Goal: Check status: Check status

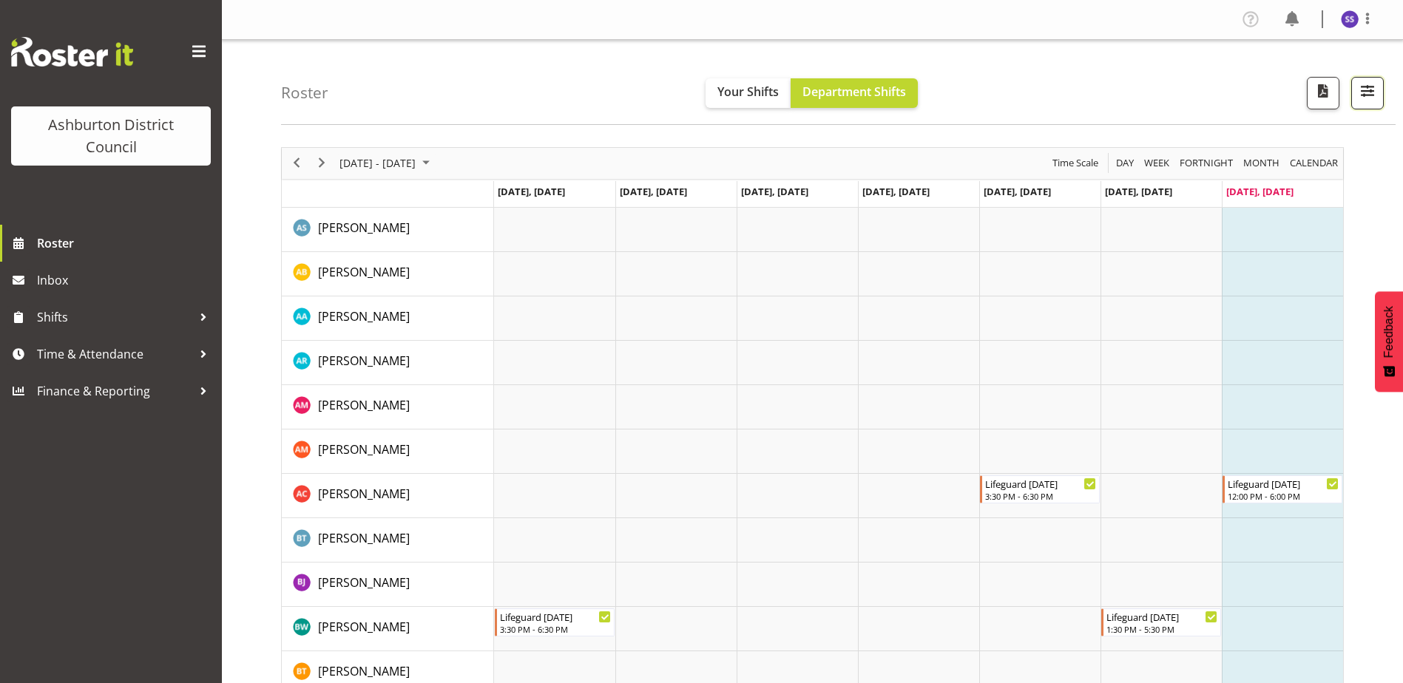
click at [1363, 91] on span "button" at bounding box center [1367, 90] width 19 height 19
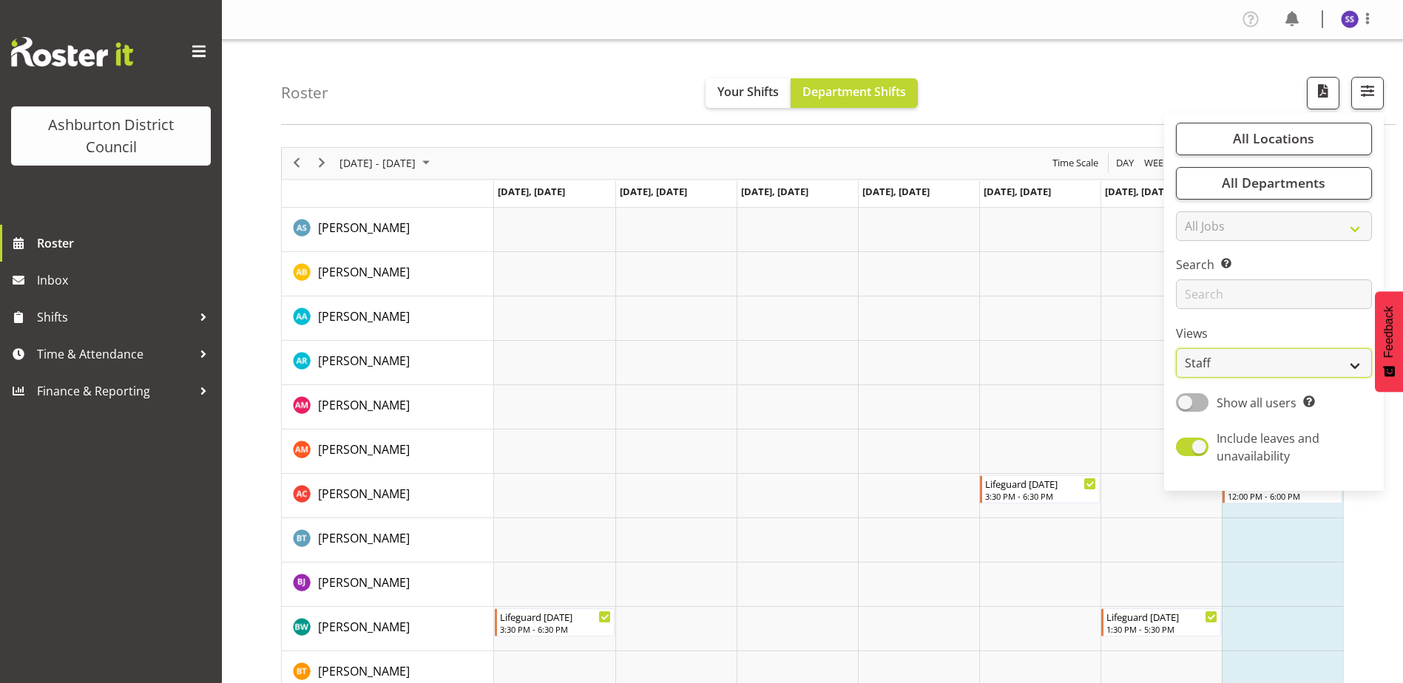
click at [1267, 358] on select "Staff Role Shift - Horizontal Shift - Vertical Staff - Location" at bounding box center [1274, 363] width 196 height 30
select select "shift"
click at [1177, 348] on select "Staff Role Shift - Horizontal Shift - Vertical Staff - Location" at bounding box center [1274, 363] width 196 height 30
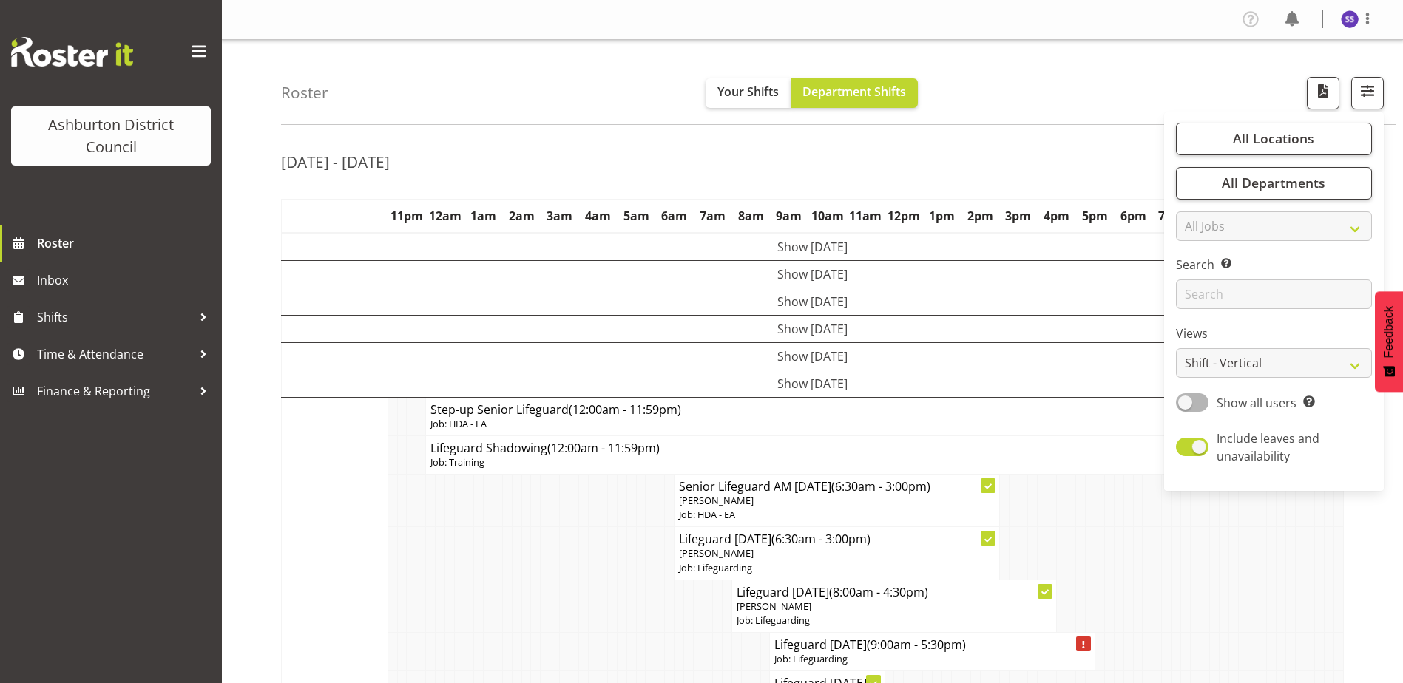
click at [1030, 162] on div "[DATE] - [DATE]" at bounding box center [812, 164] width 1063 height 34
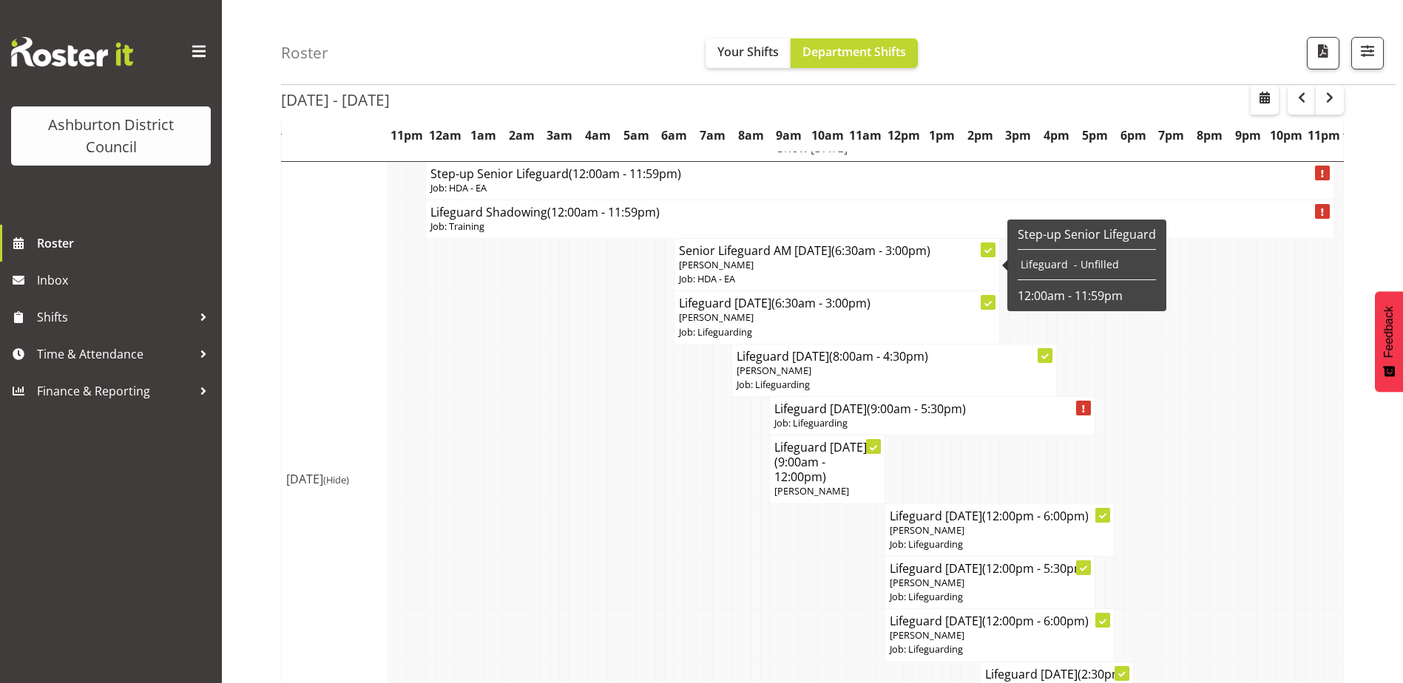
scroll to position [148, 0]
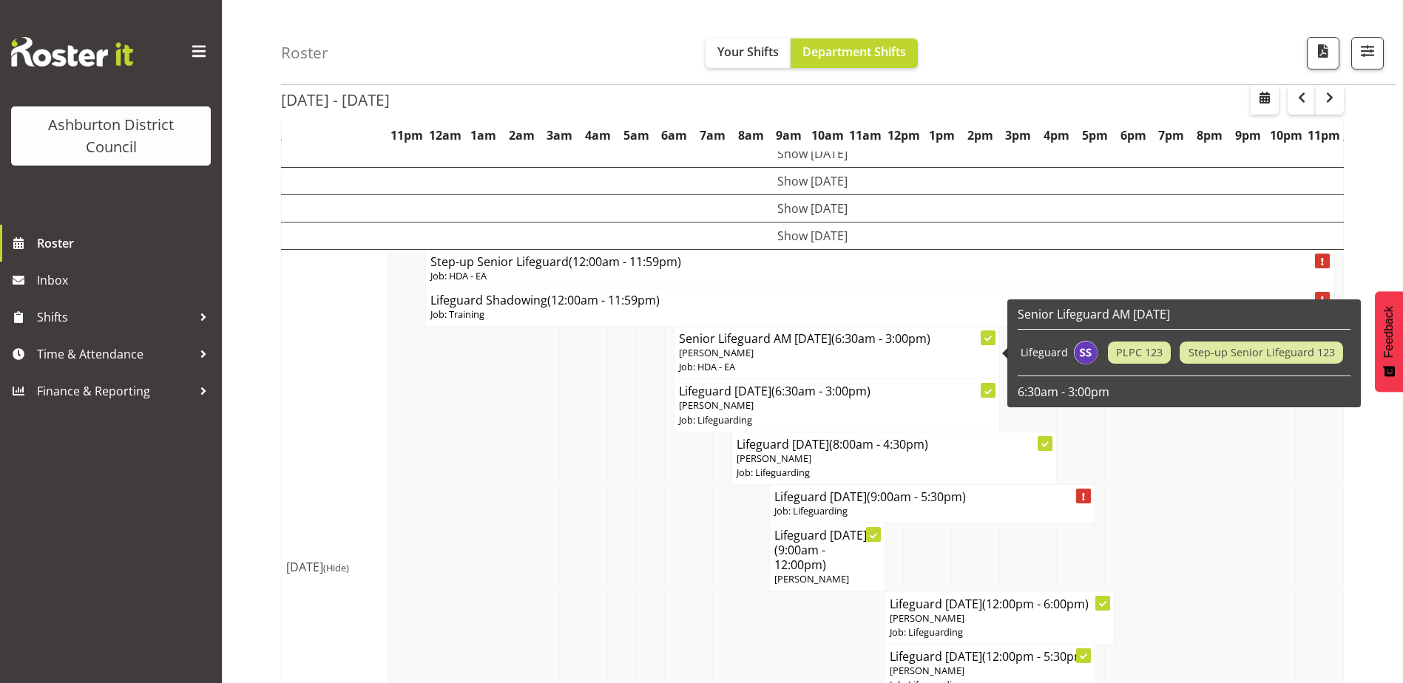
click at [890, 346] on span "(6:30am - 3:00pm)" at bounding box center [880, 339] width 99 height 16
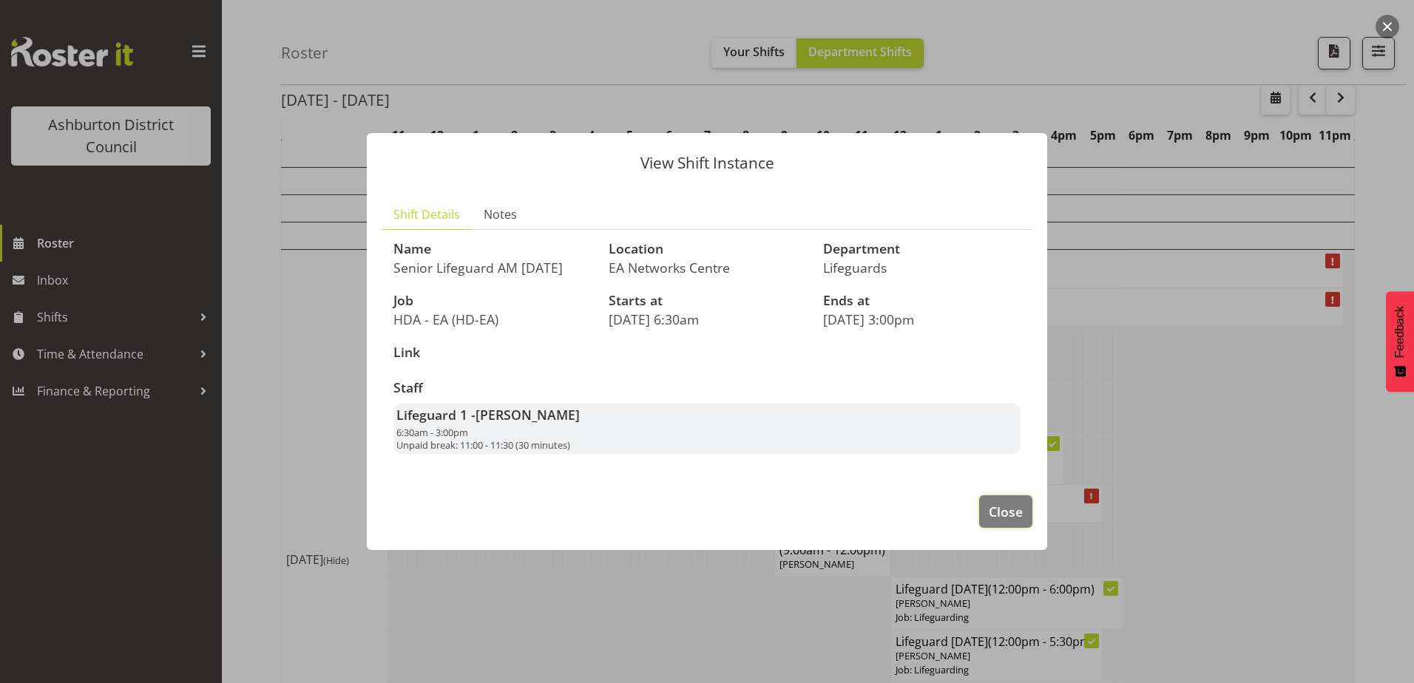
drag, startPoint x: 987, startPoint y: 503, endPoint x: 871, endPoint y: 476, distance: 119.3
click at [981, 502] on button "Close" at bounding box center [1005, 512] width 53 height 33
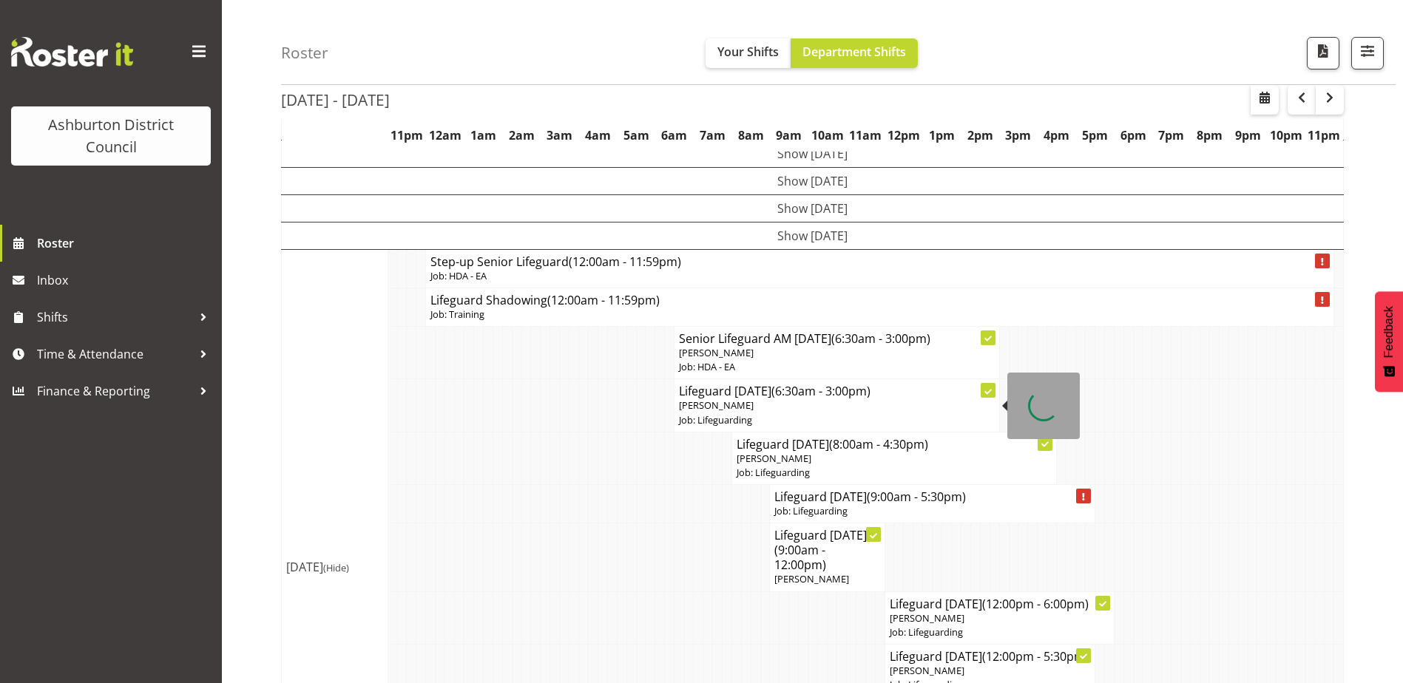
click at [773, 403] on p "[PERSON_NAME]" at bounding box center [836, 406] width 315 height 14
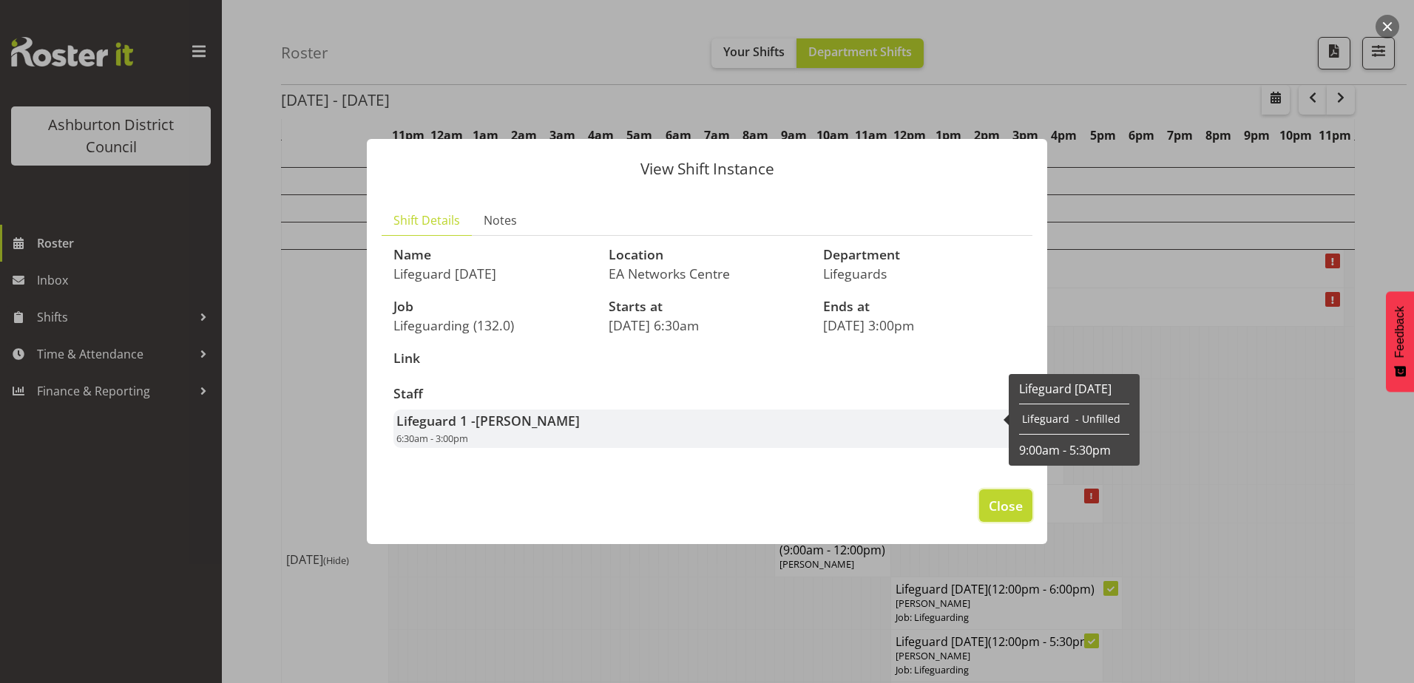
click at [993, 504] on span "Close" at bounding box center [1006, 505] width 34 height 19
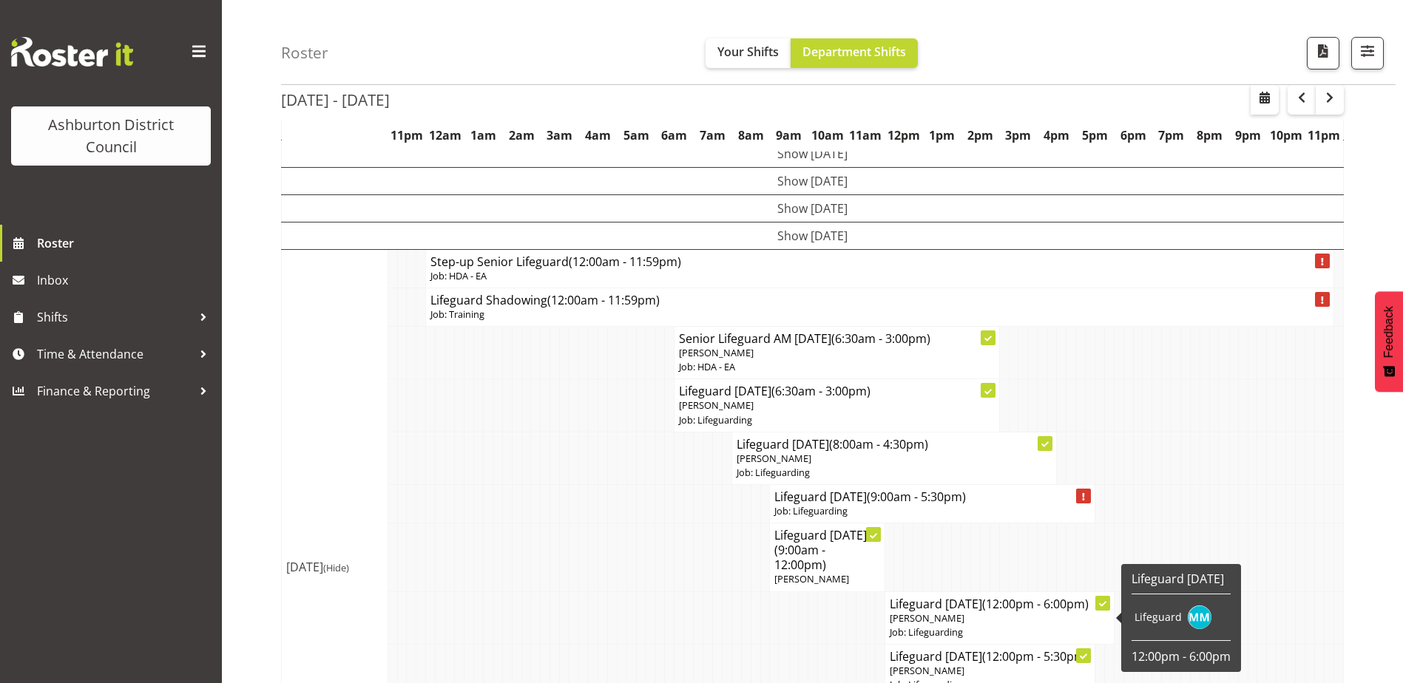
click at [999, 620] on p "[PERSON_NAME]" at bounding box center [1000, 619] width 220 height 14
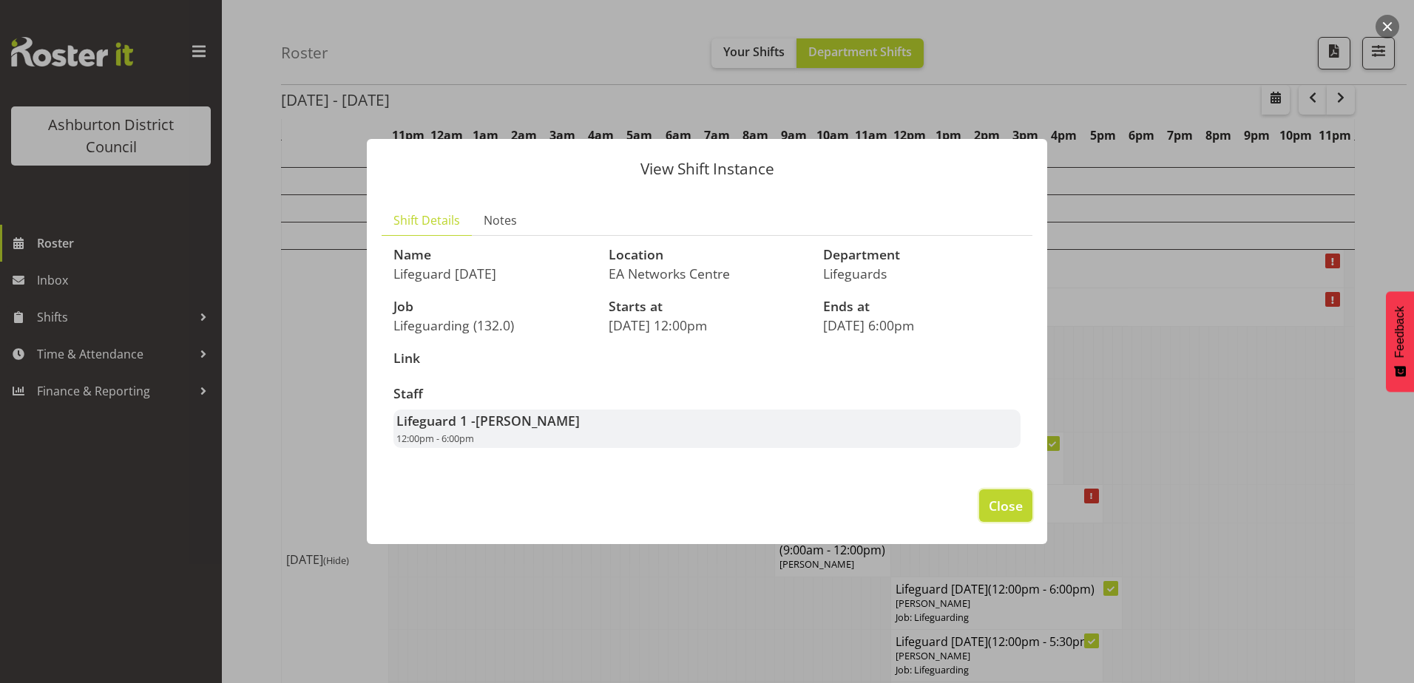
click at [1010, 512] on span "Close" at bounding box center [1006, 505] width 34 height 19
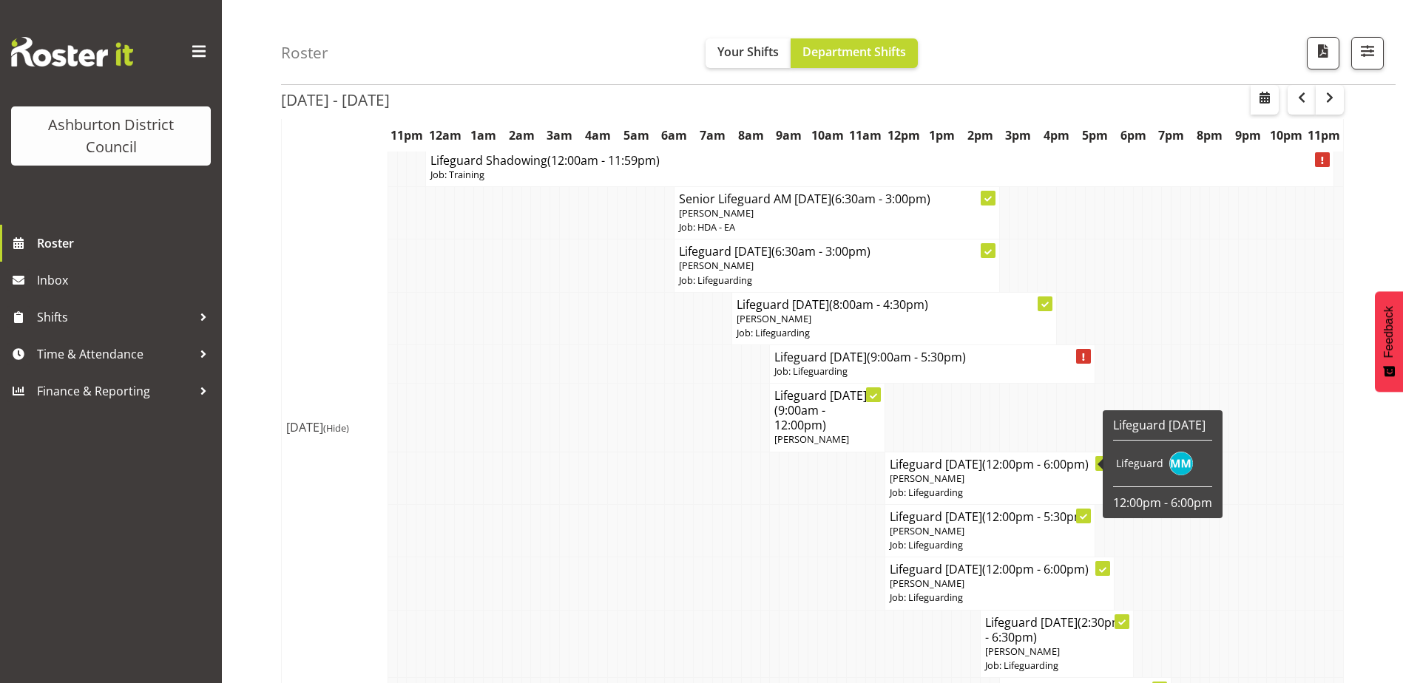
scroll to position [296, 0]
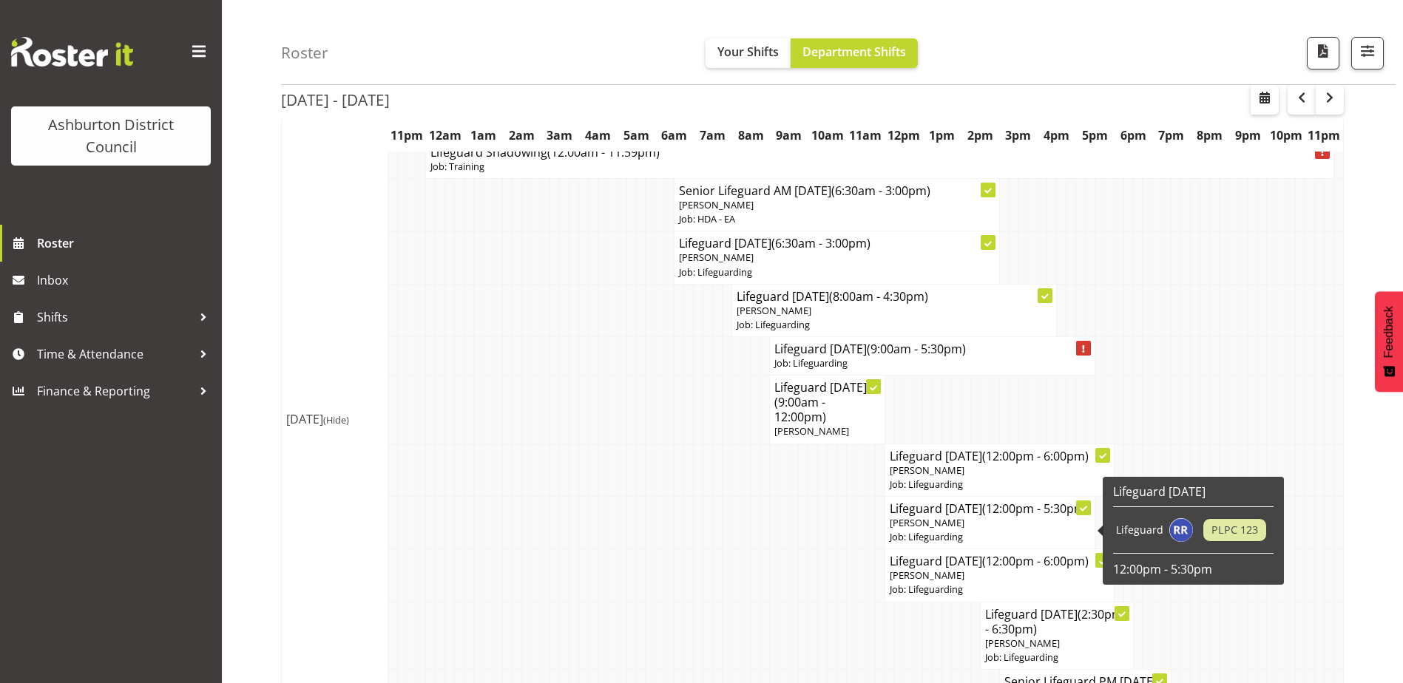
click at [1027, 516] on span "(12:00pm - 5:30pm)" at bounding box center [1035, 509] width 107 height 16
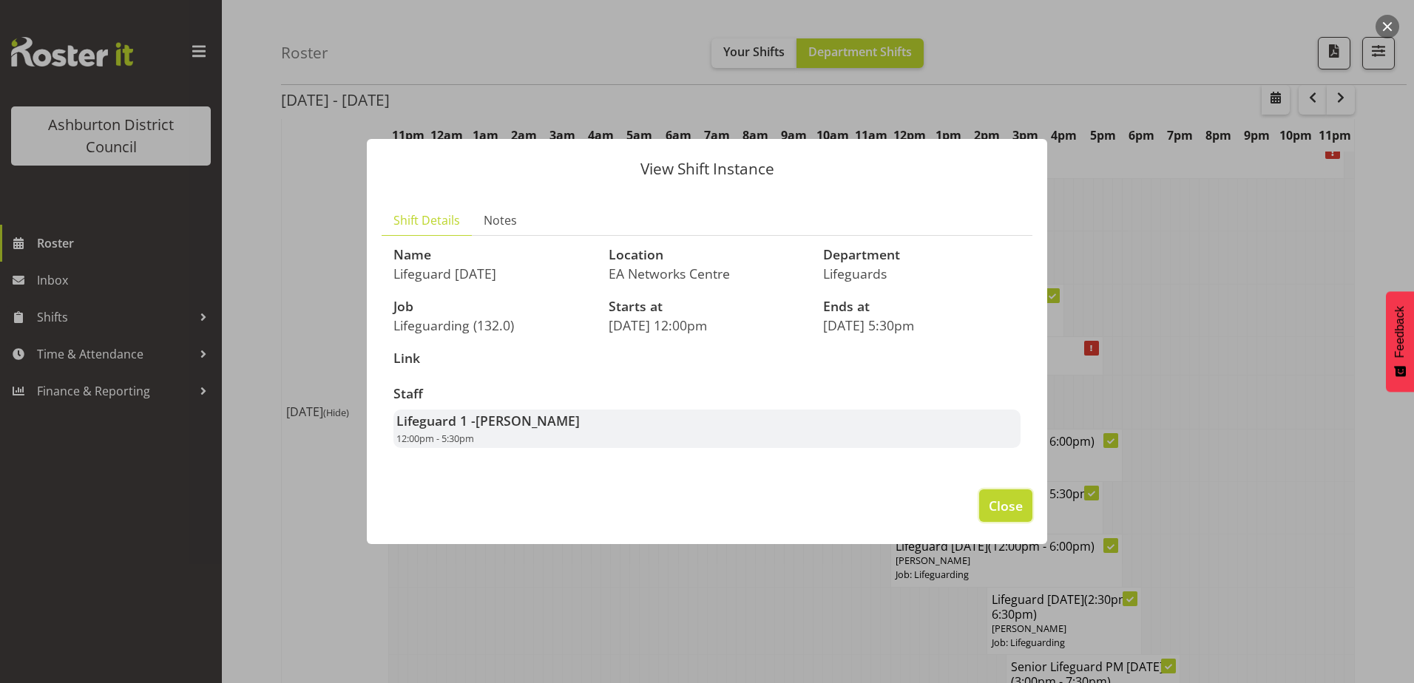
click at [1001, 508] on span "Close" at bounding box center [1006, 505] width 34 height 19
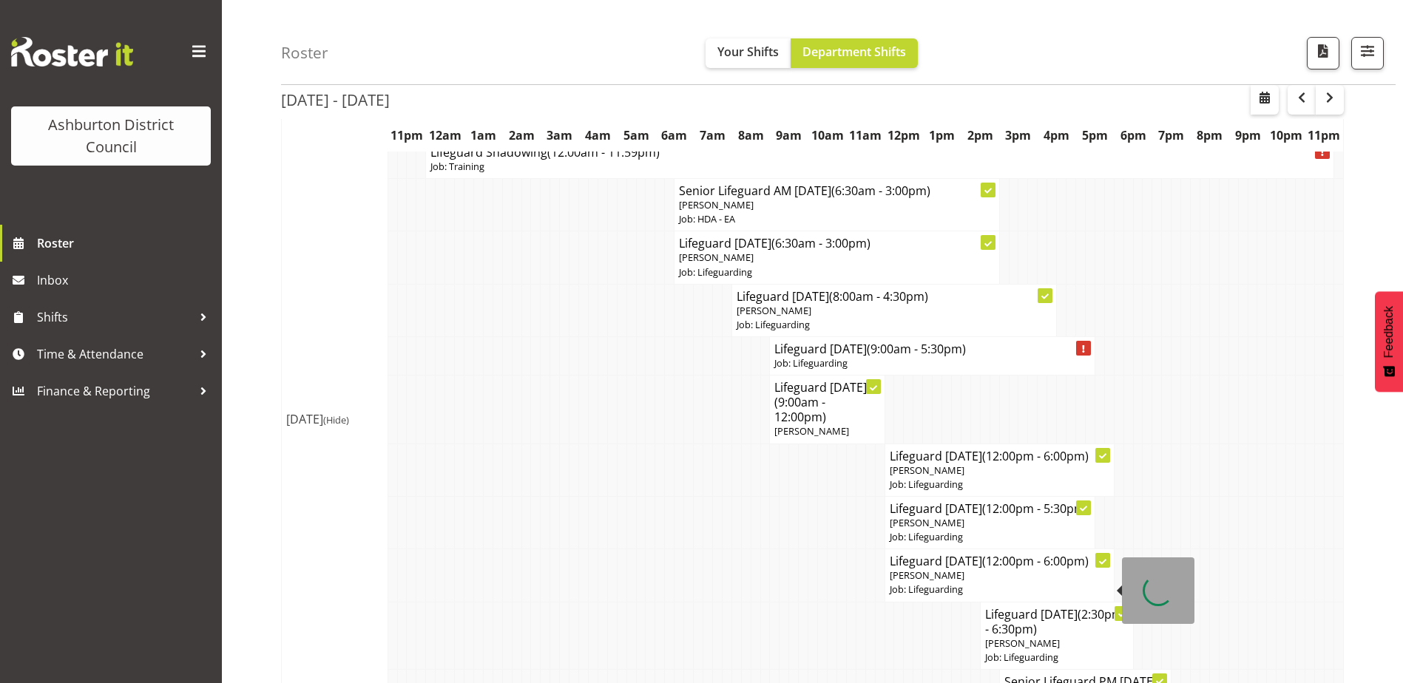
click at [1041, 570] on span "(12:00pm - 6:00pm)" at bounding box center [1035, 561] width 107 height 16
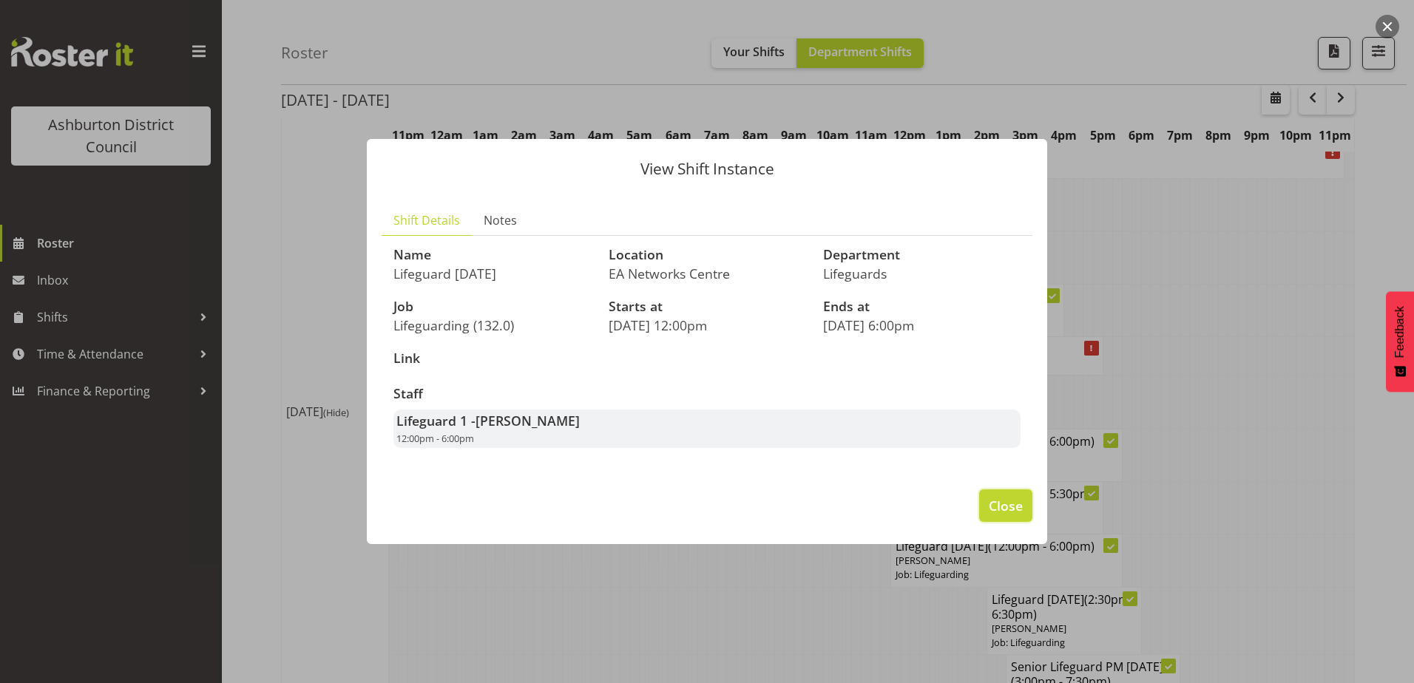
click at [1007, 506] on span "Close" at bounding box center [1006, 505] width 34 height 19
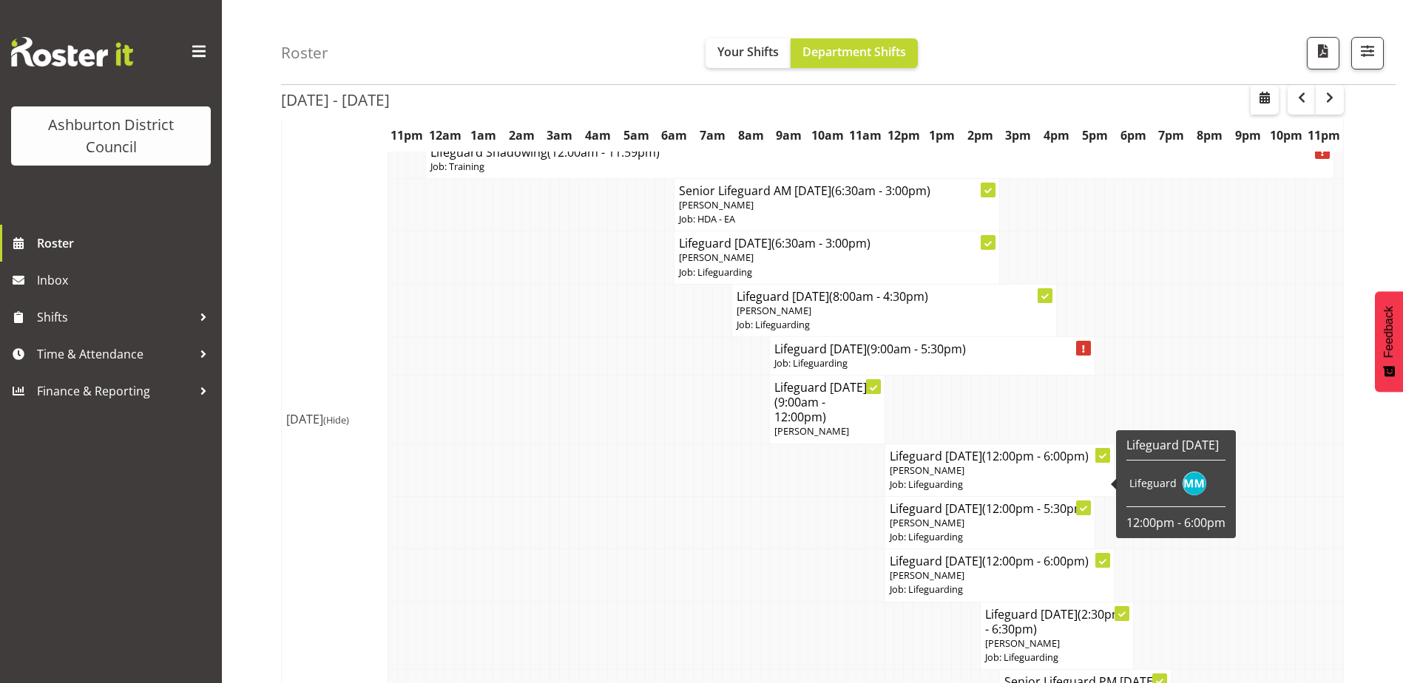
click at [992, 478] on p "Job: Lifeguarding" at bounding box center [1000, 485] width 220 height 14
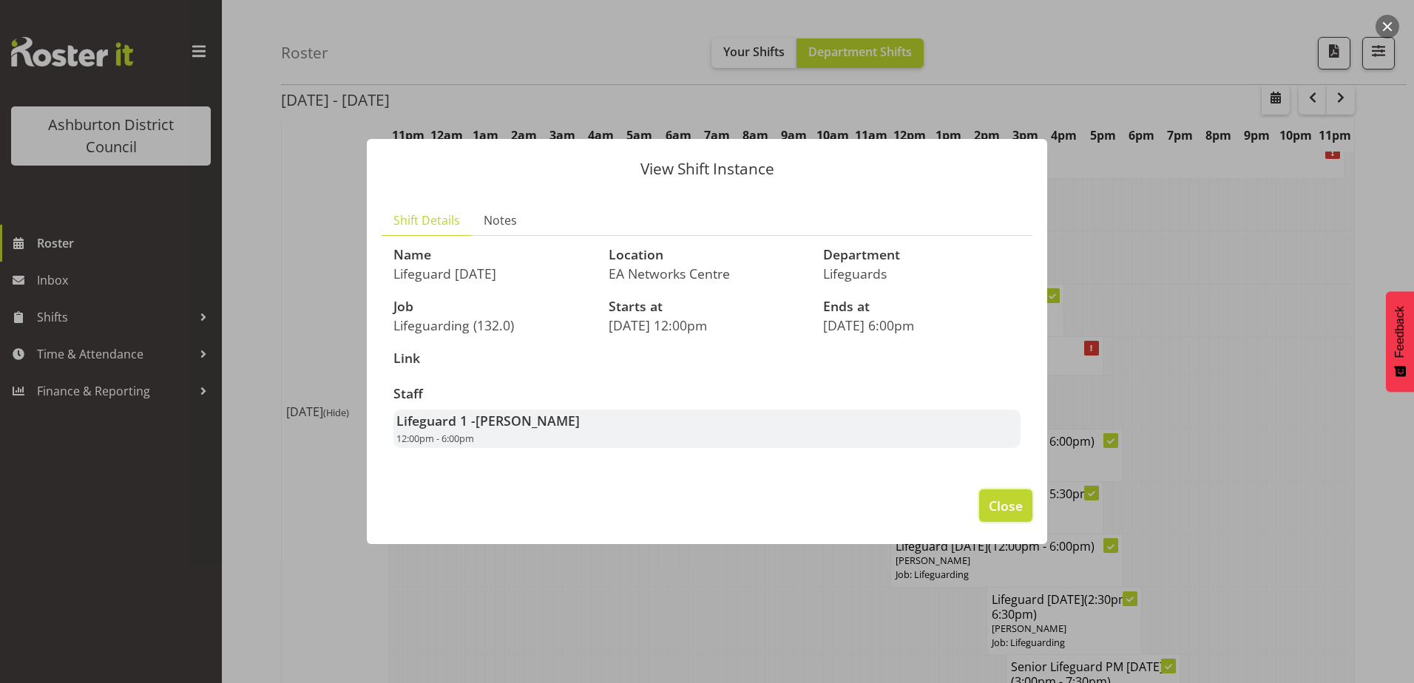
click at [999, 504] on span "Close" at bounding box center [1006, 505] width 34 height 19
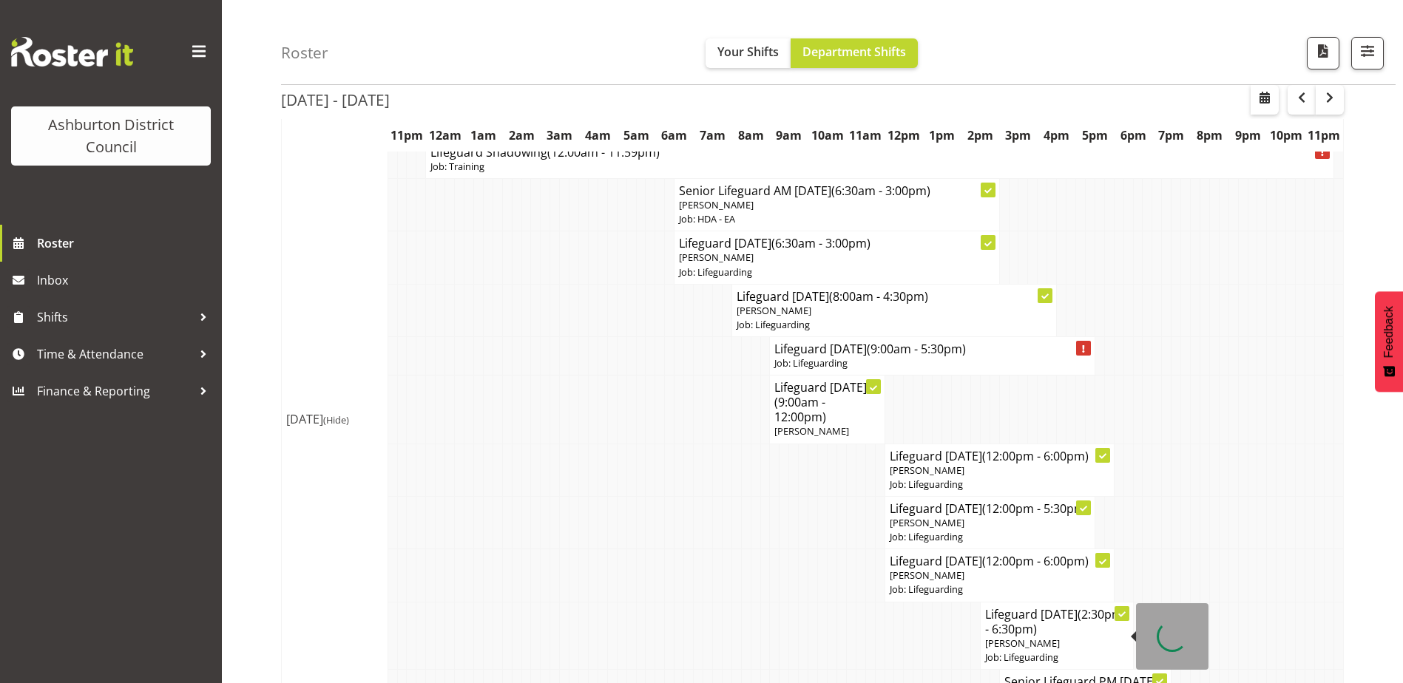
click at [1030, 650] on span "[PERSON_NAME]" at bounding box center [1022, 643] width 75 height 13
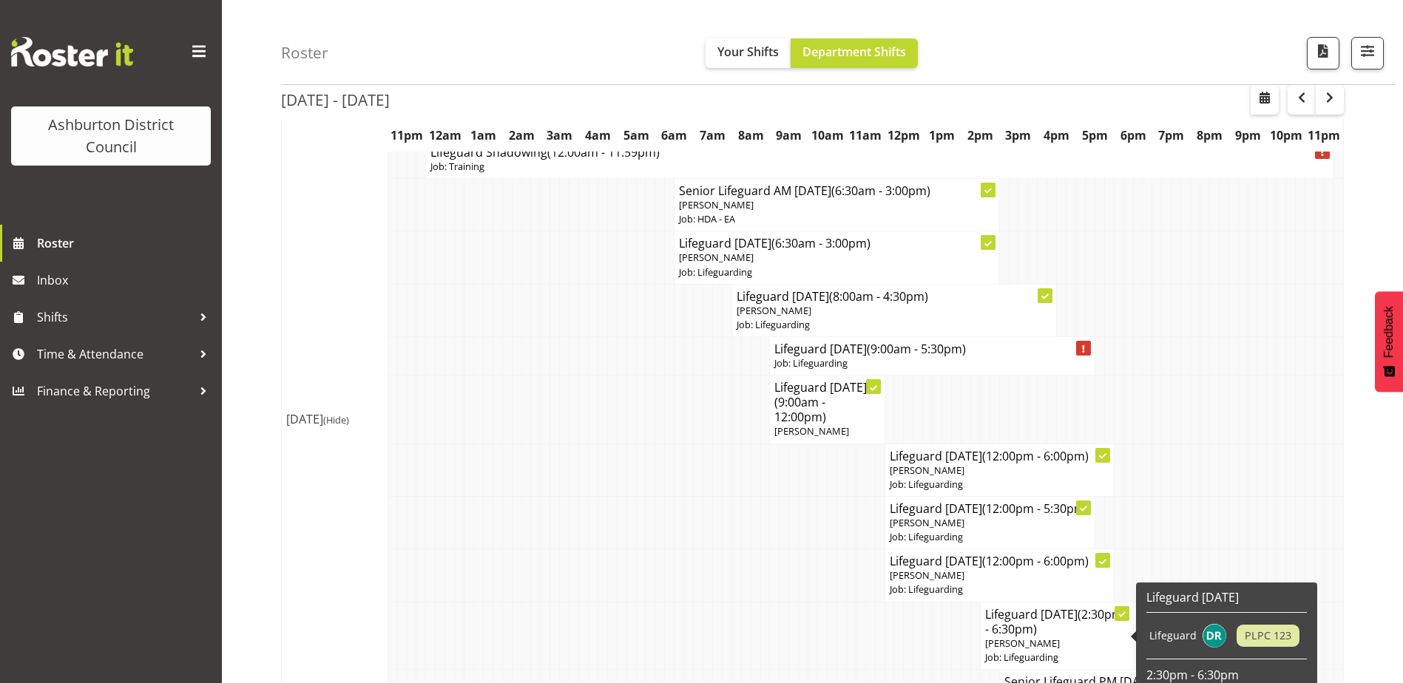
click at [1012, 638] on span "(2:30pm - 6:30pm)" at bounding box center [1054, 622] width 138 height 31
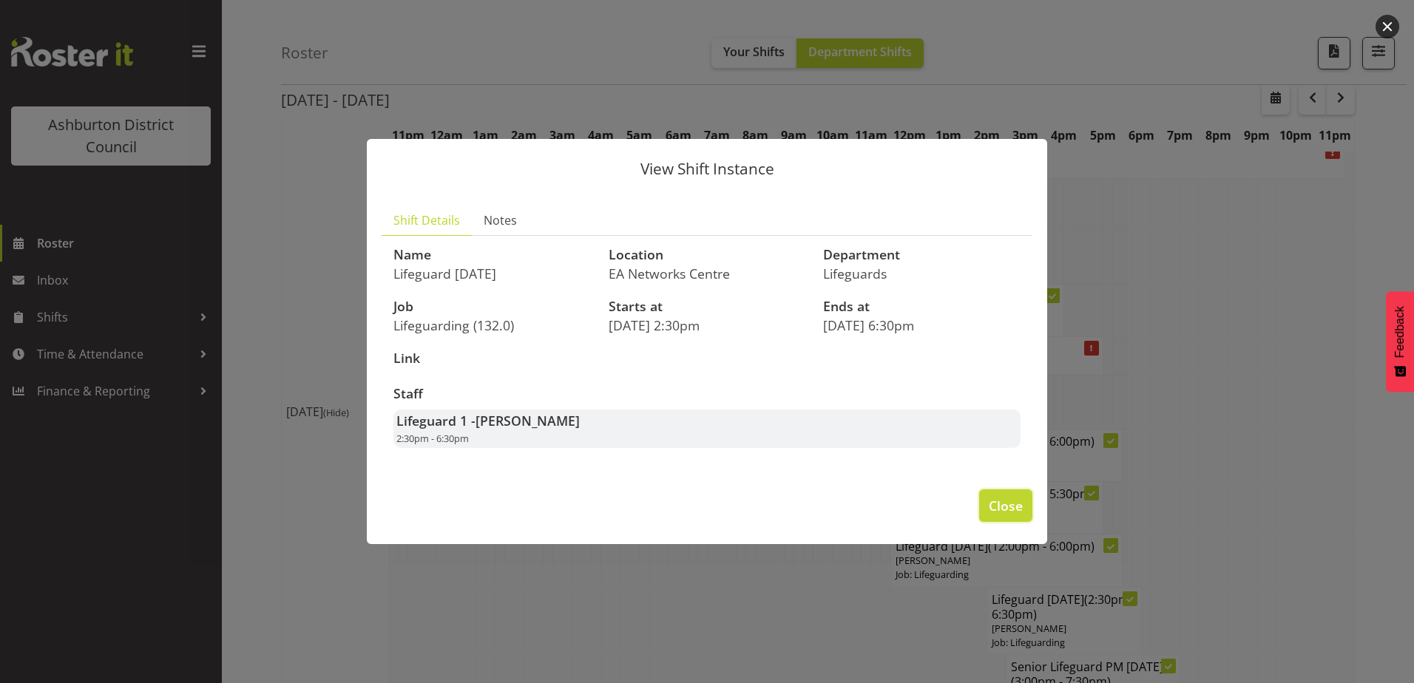
click at [992, 510] on span "Close" at bounding box center [1006, 505] width 34 height 19
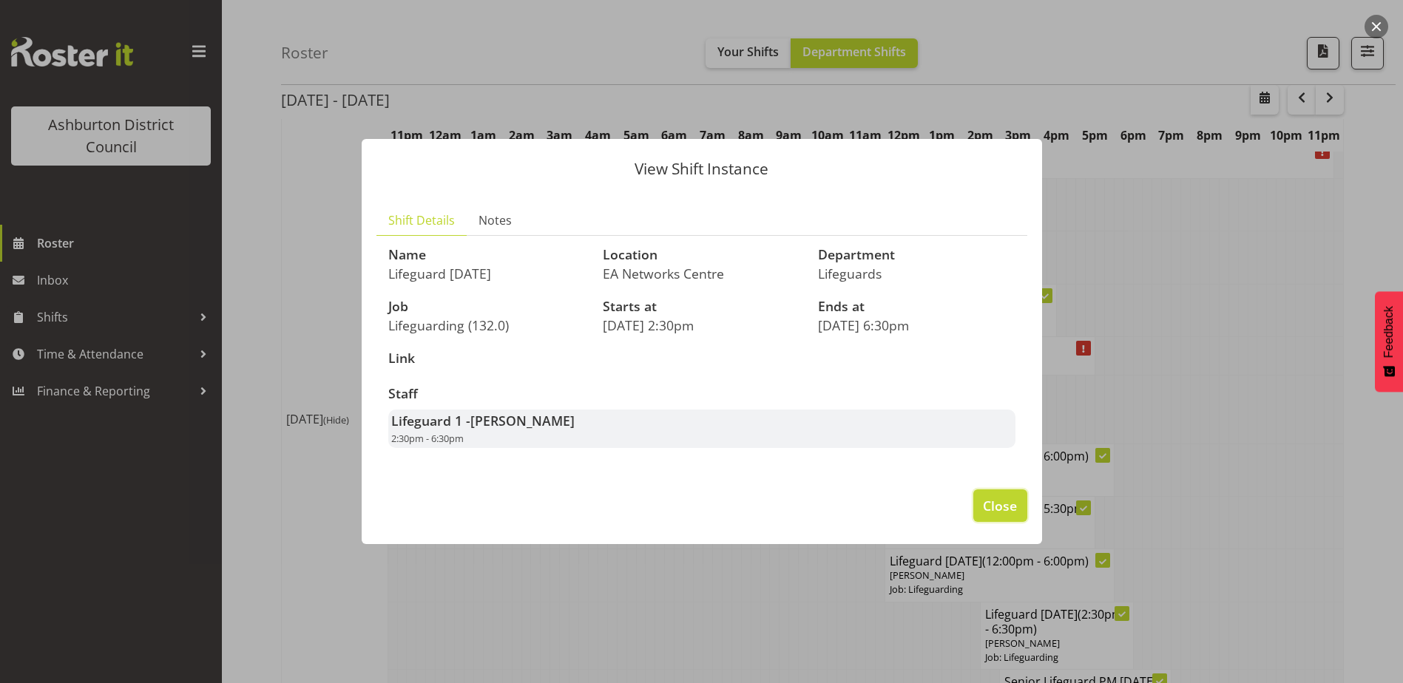
click at [993, 510] on span "Close" at bounding box center [1000, 505] width 34 height 19
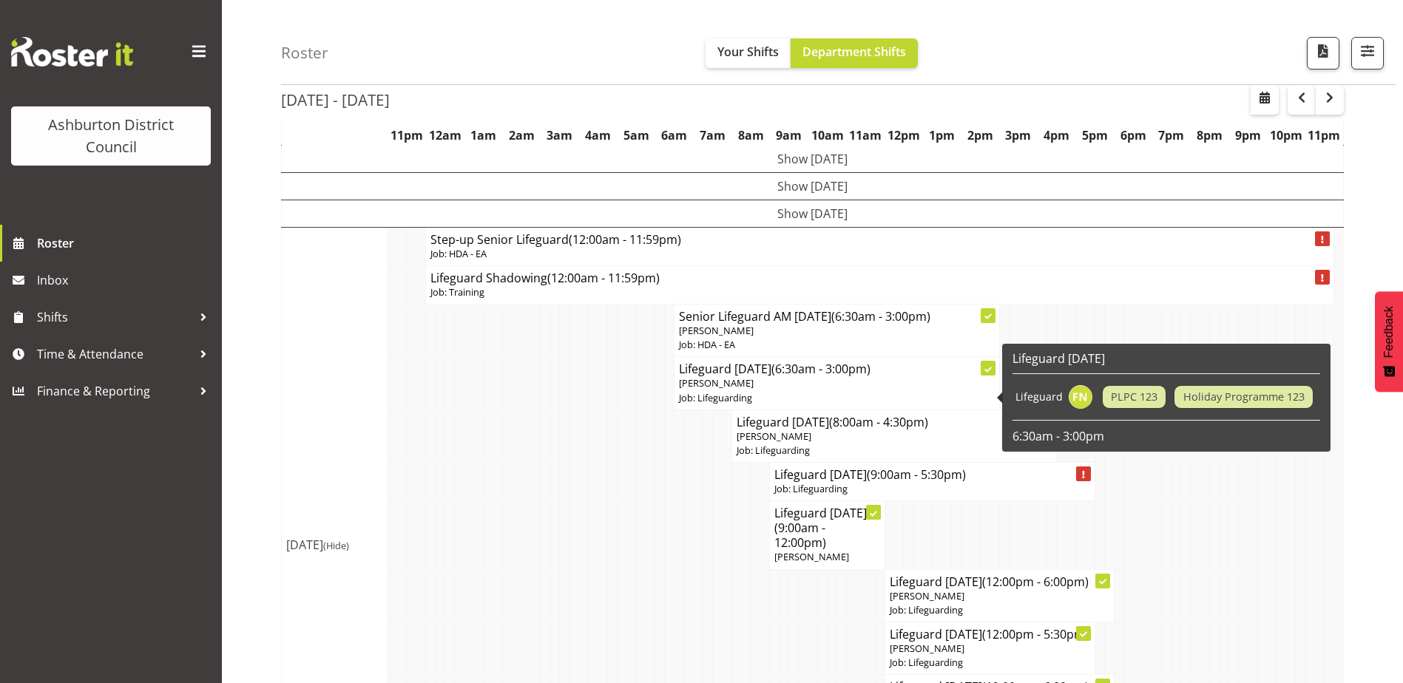
scroll to position [148, 0]
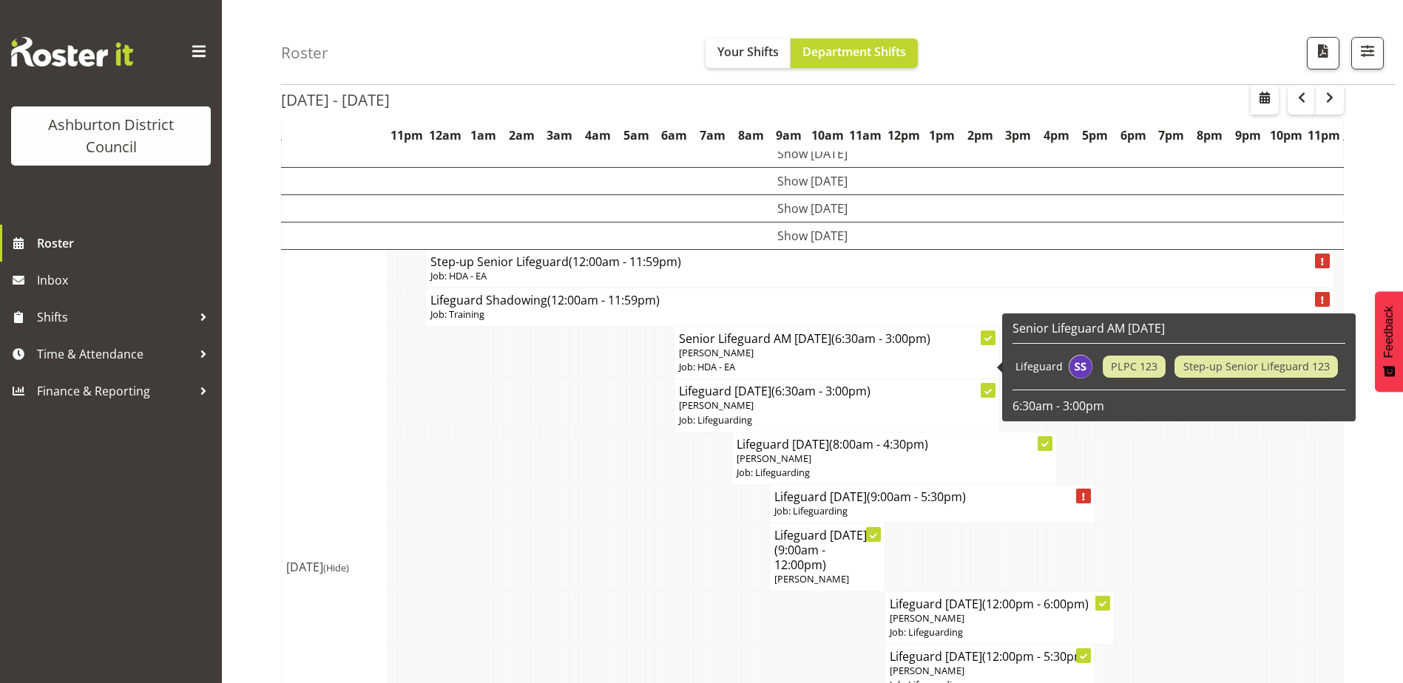
click at [831, 353] on p "[PERSON_NAME]" at bounding box center [836, 353] width 315 height 14
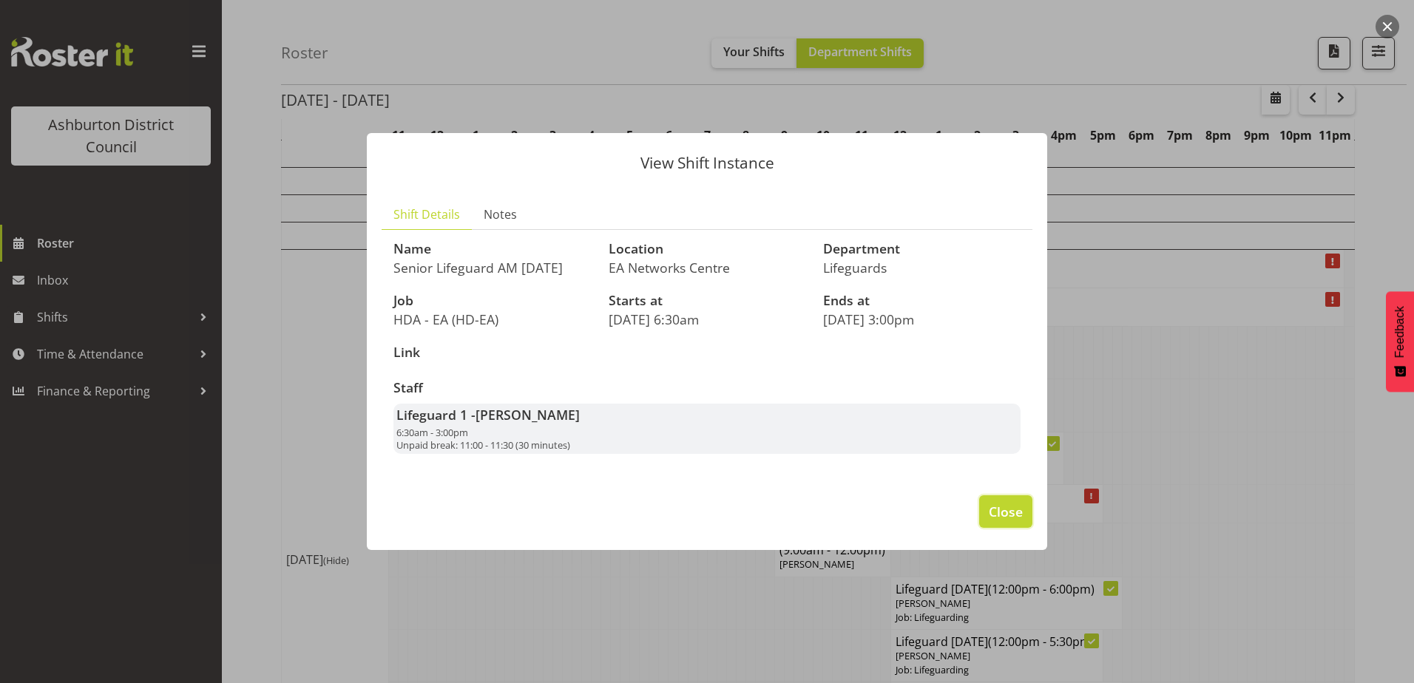
click at [999, 507] on span "Close" at bounding box center [1006, 511] width 34 height 19
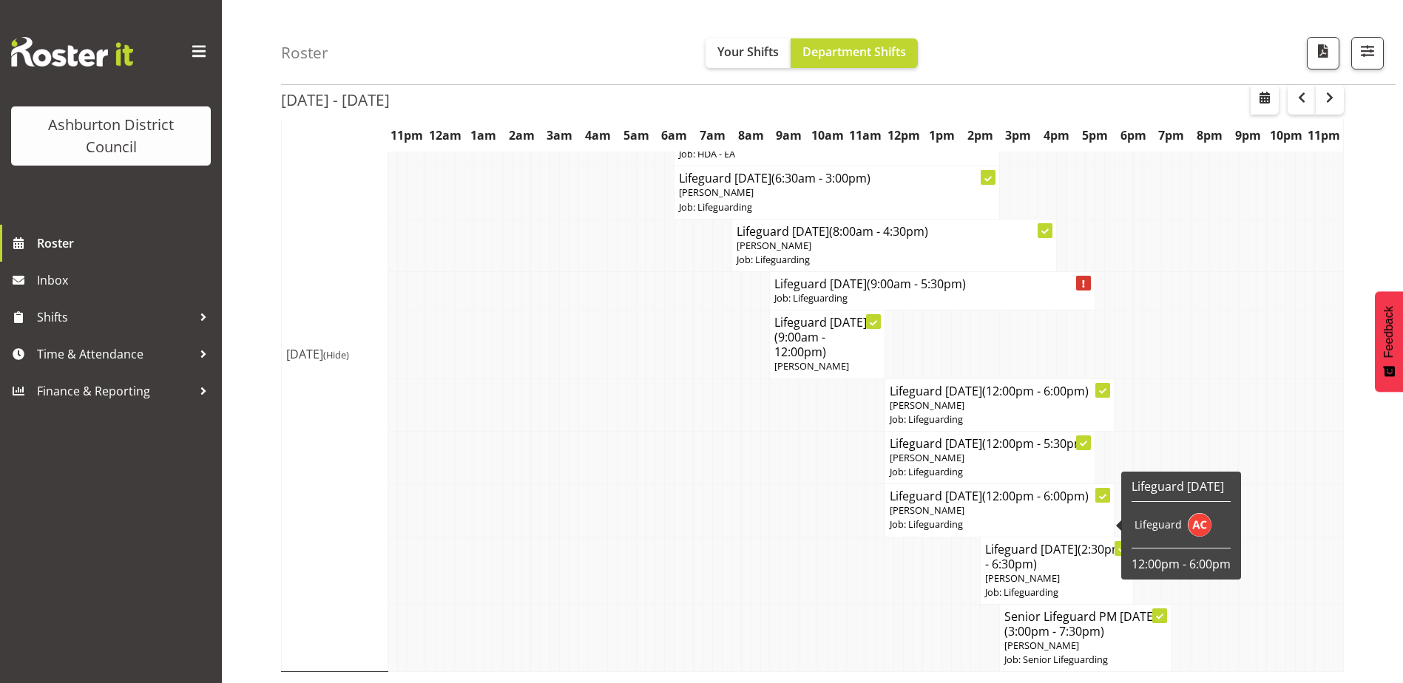
scroll to position [376, 0]
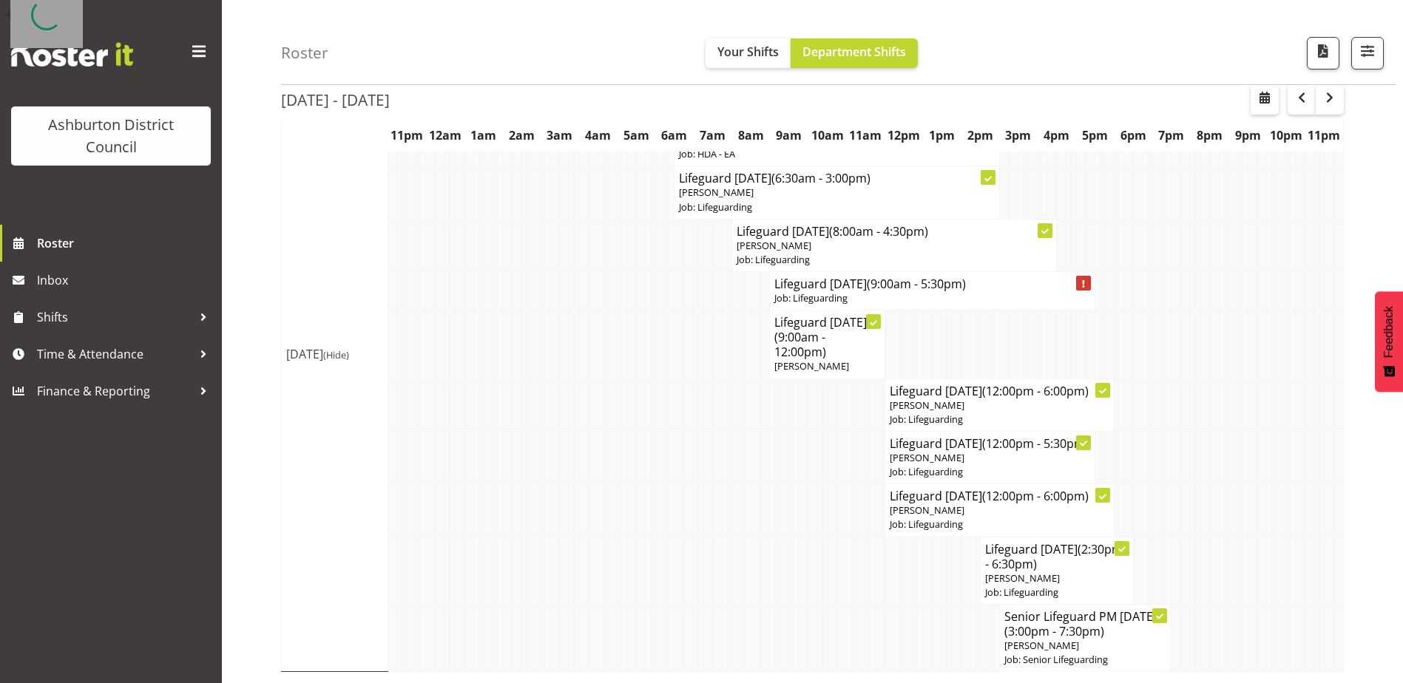
click at [1078, 644] on p "[PERSON_NAME]" at bounding box center [1085, 646] width 163 height 14
click at [1071, 629] on span "(3:00pm - 7:30pm)" at bounding box center [1054, 632] width 100 height 16
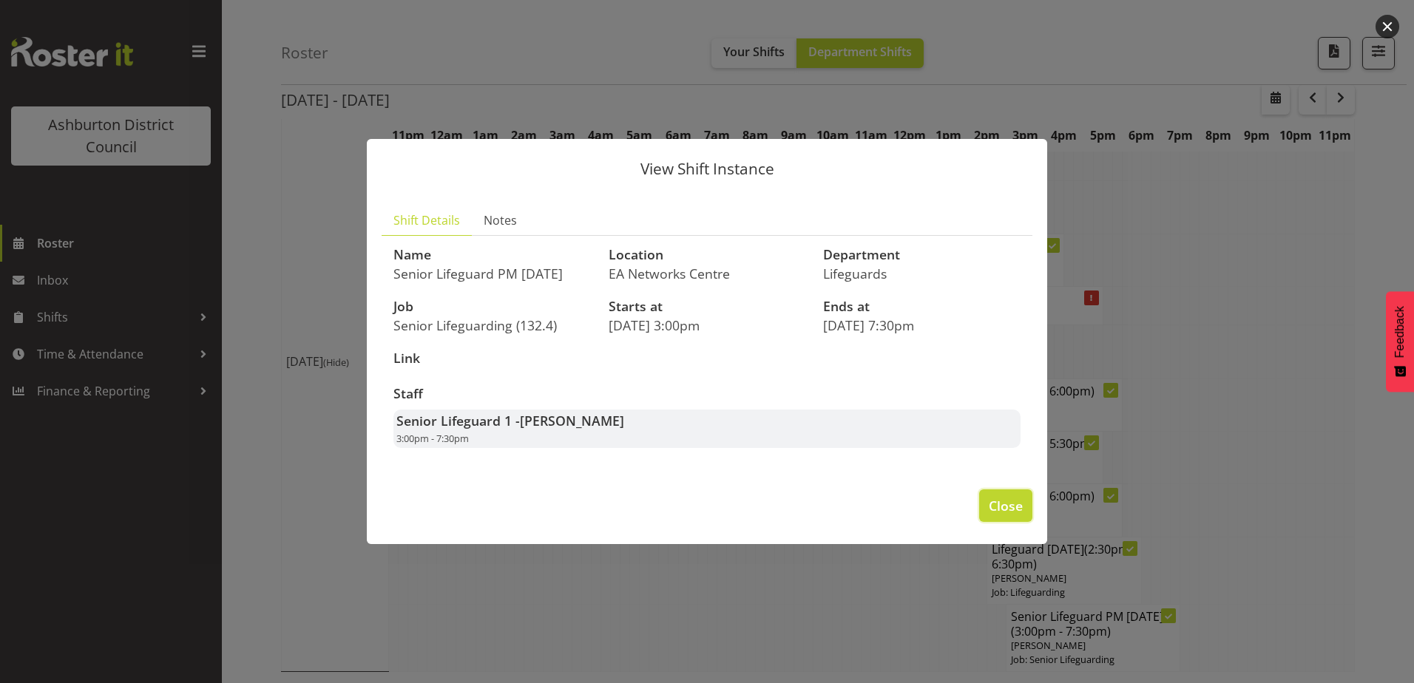
click at [1010, 495] on button "Close" at bounding box center [1005, 506] width 53 height 33
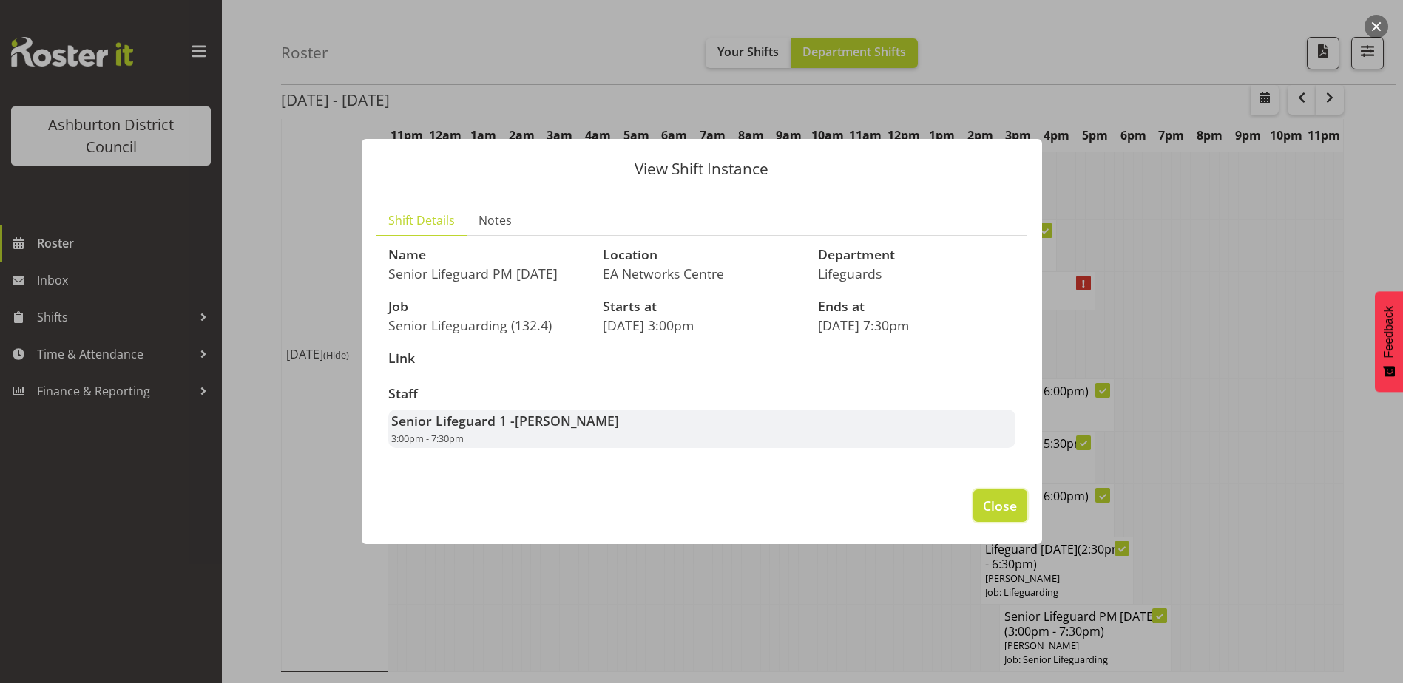
click at [989, 497] on span "Close" at bounding box center [1000, 505] width 34 height 19
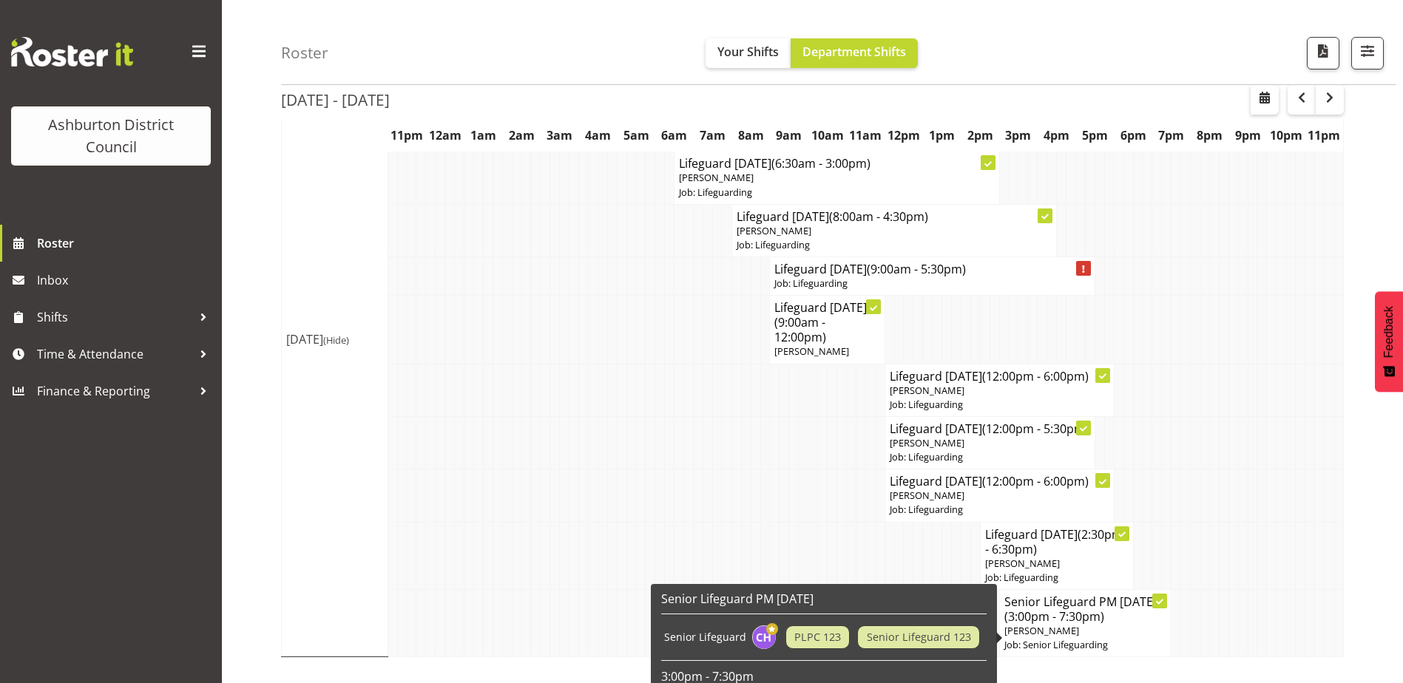
click at [1053, 625] on span "(3:00pm - 7:30pm)" at bounding box center [1054, 617] width 100 height 16
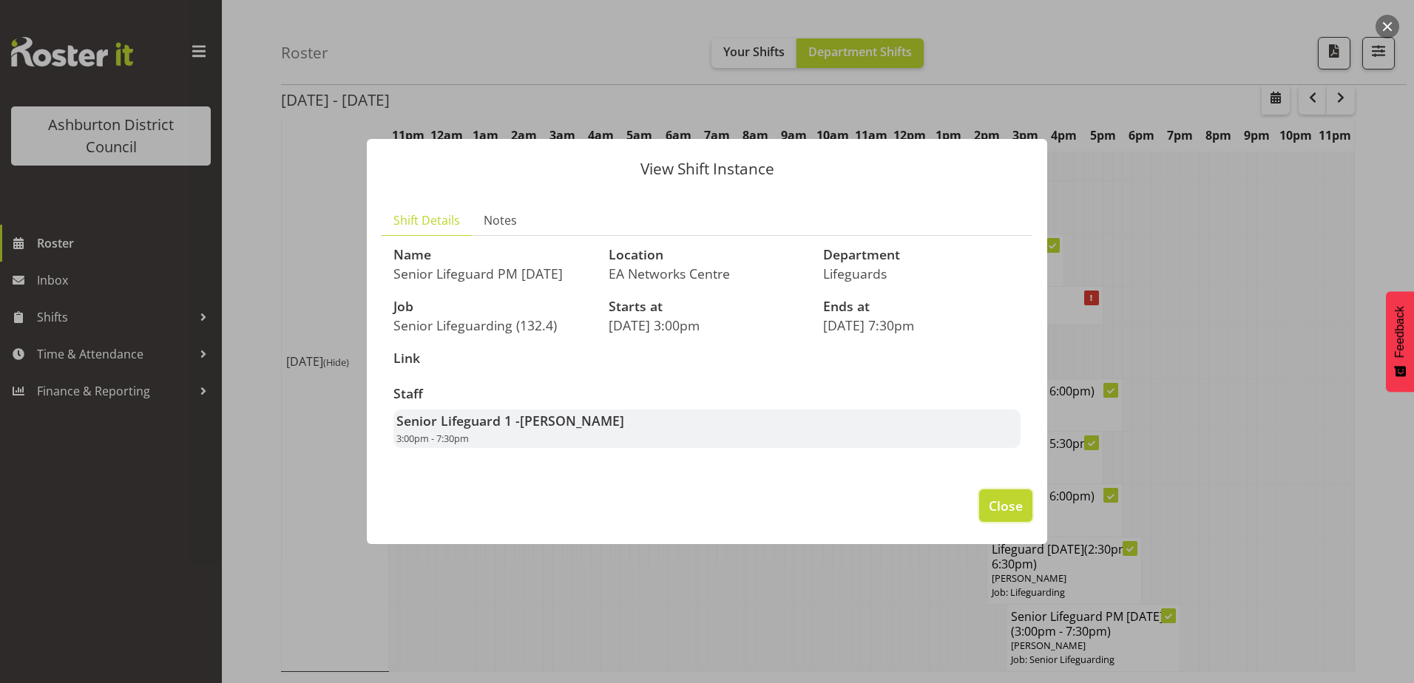
click at [1001, 499] on span "Close" at bounding box center [1006, 505] width 34 height 19
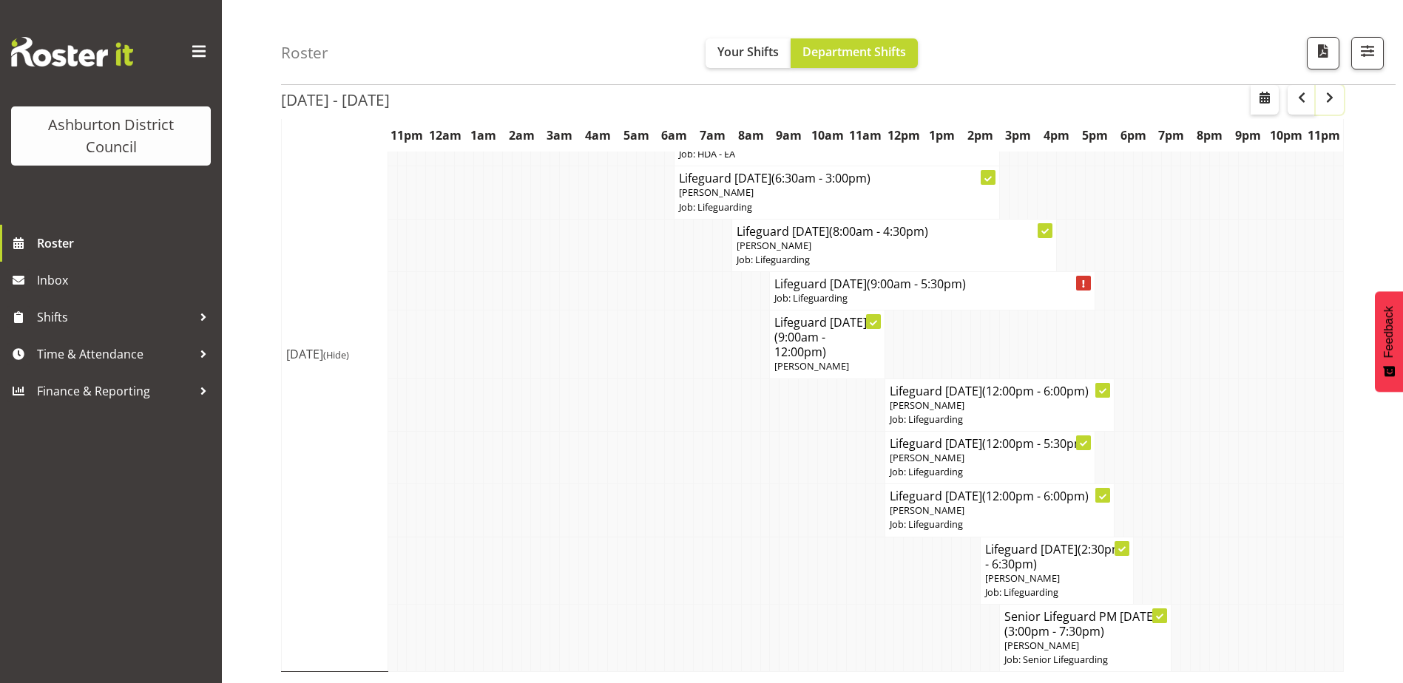
click at [1317, 89] on button "button" at bounding box center [1330, 100] width 28 height 30
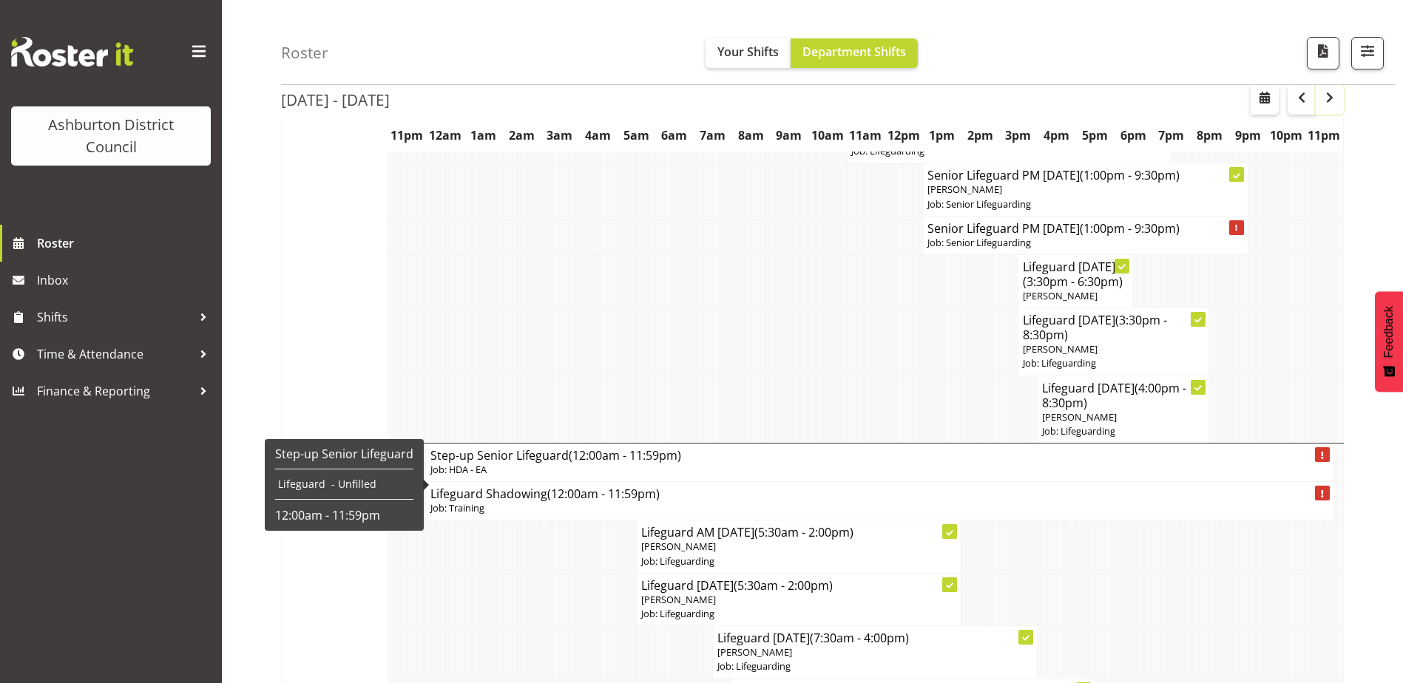
scroll to position [967, 0]
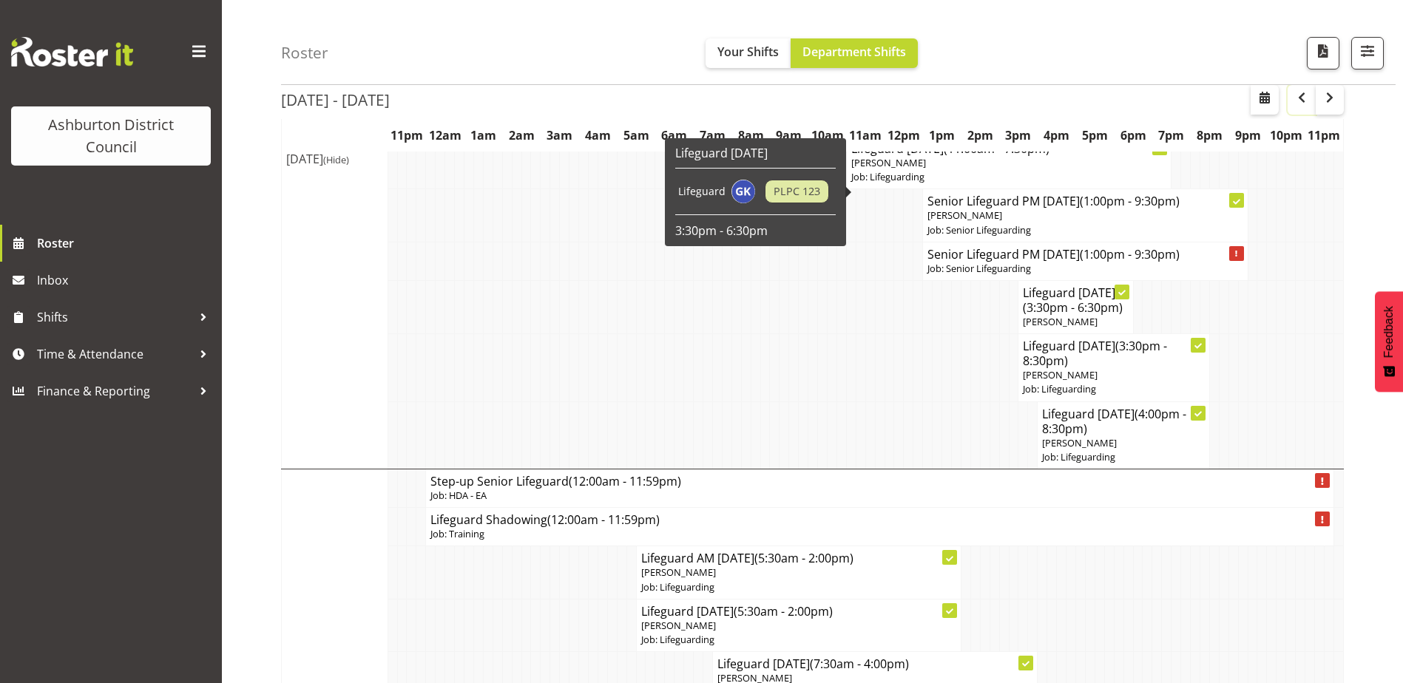
click at [1299, 100] on span "button" at bounding box center [1302, 98] width 18 height 18
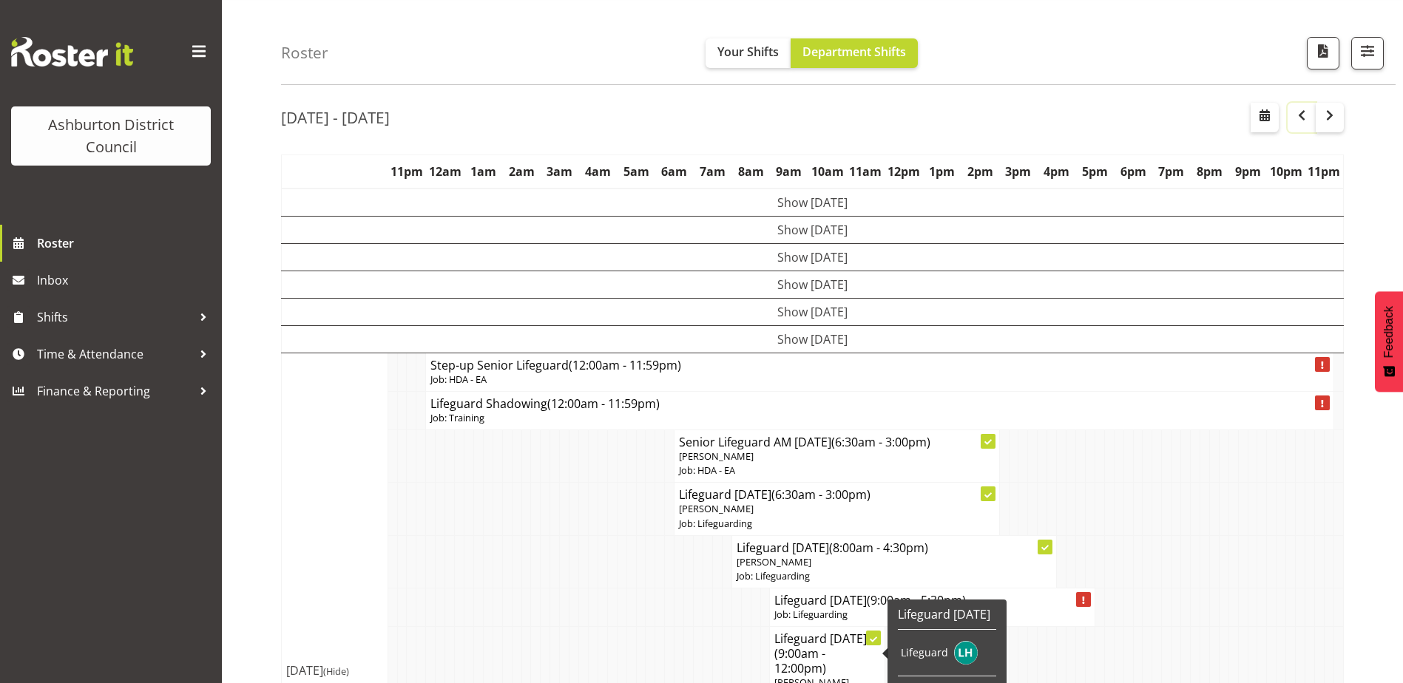
scroll to position [376, 0]
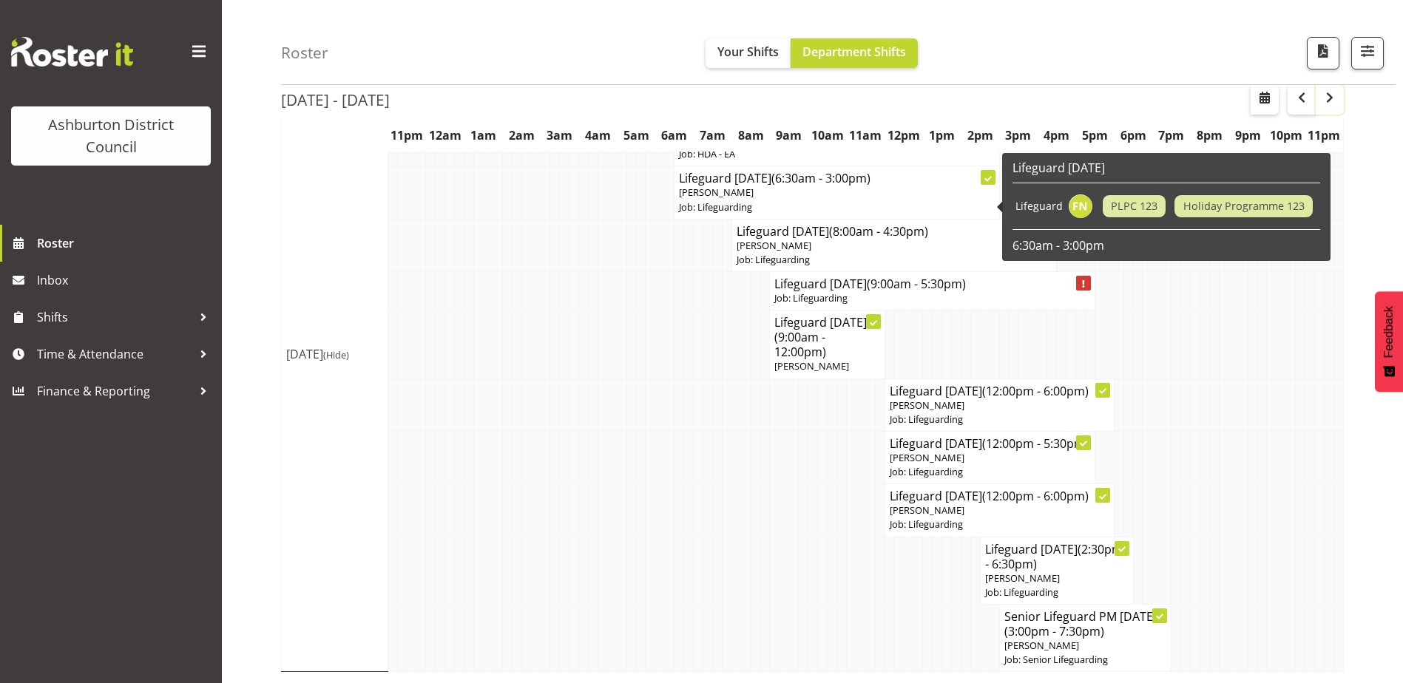
click at [1331, 96] on span "button" at bounding box center [1330, 98] width 18 height 18
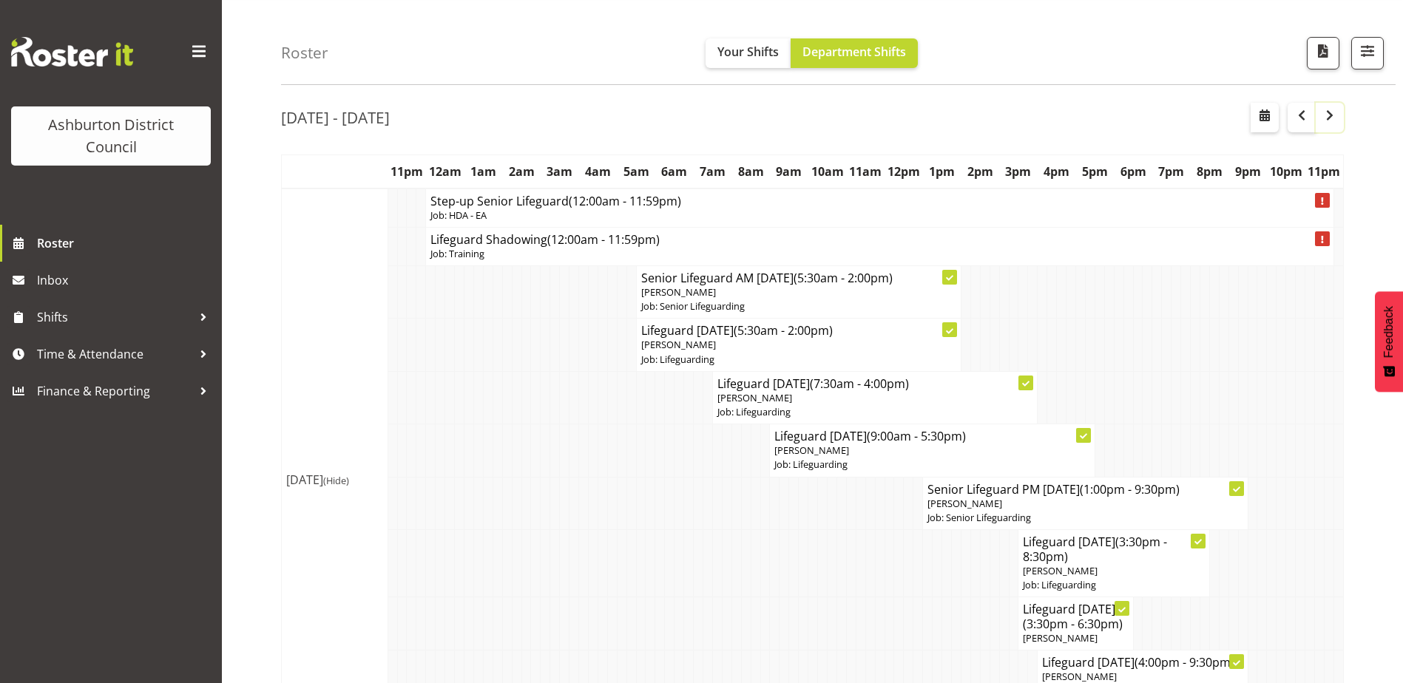
scroll to position [376, 0]
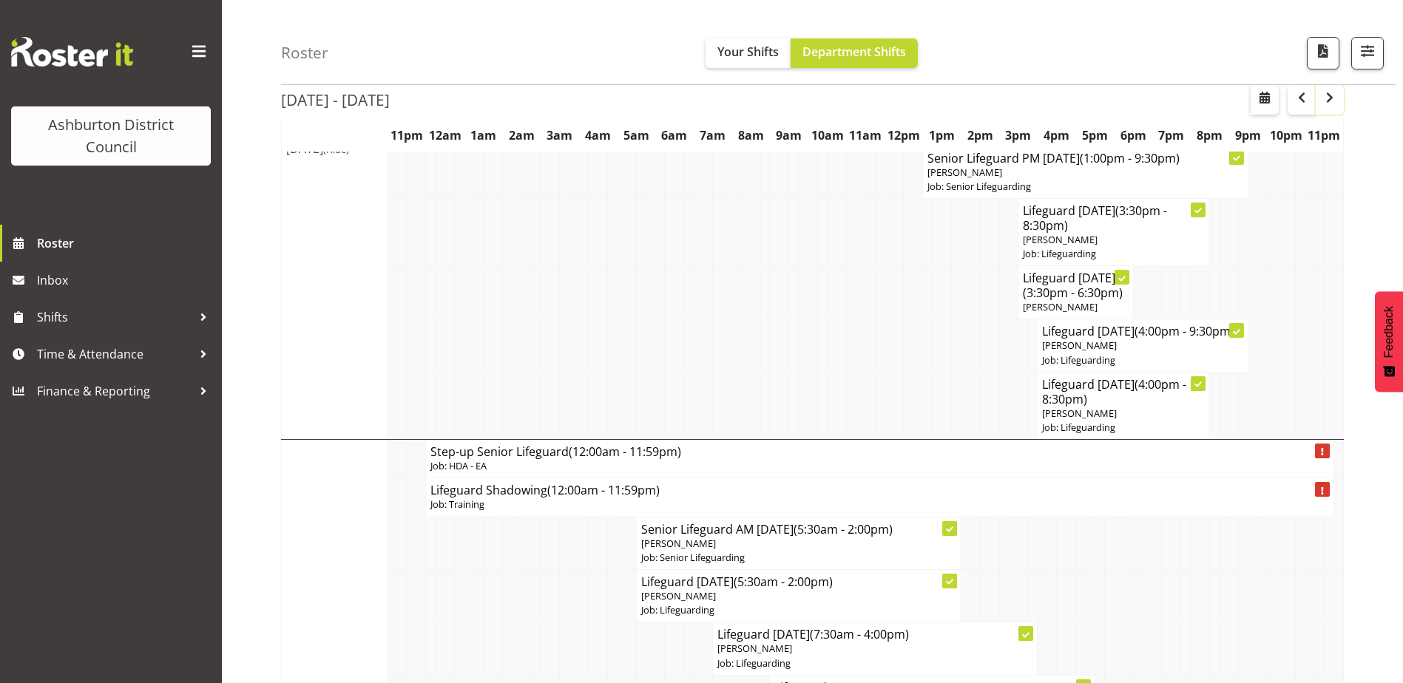
click at [1321, 93] on span "button" at bounding box center [1330, 98] width 18 height 18
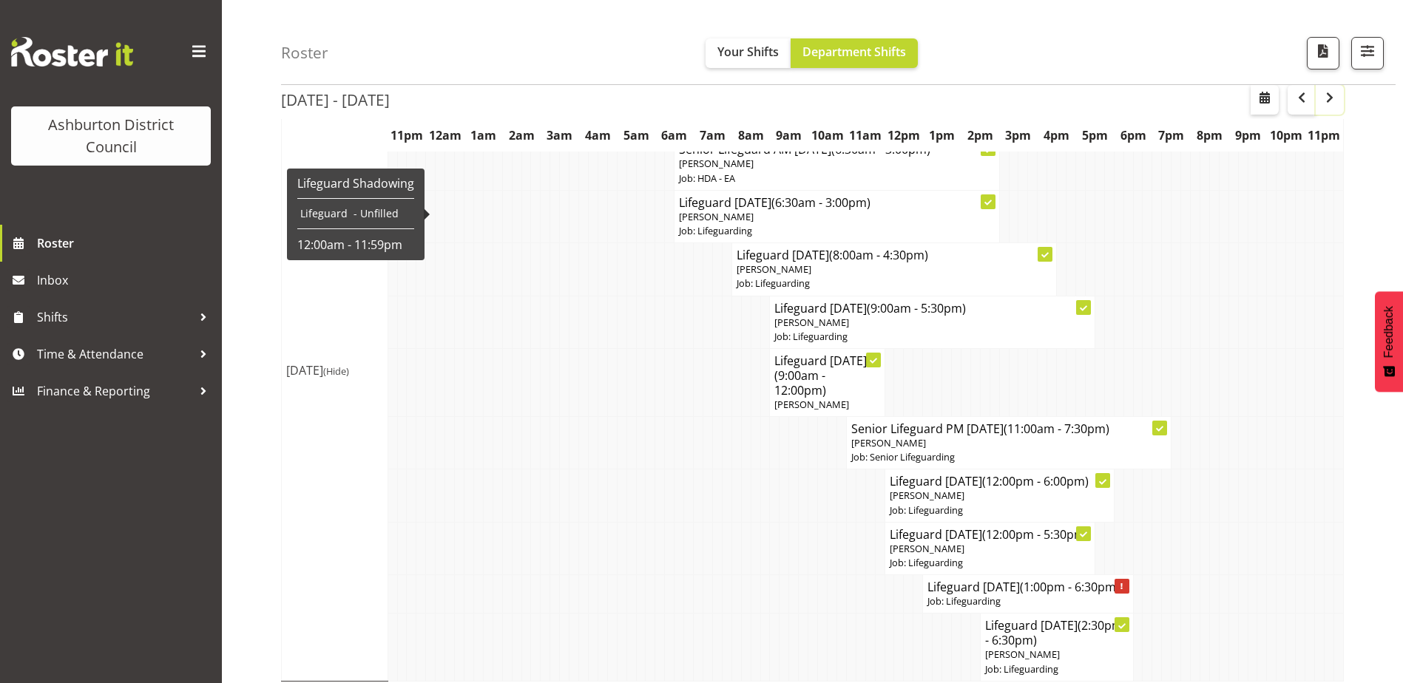
scroll to position [3646, 0]
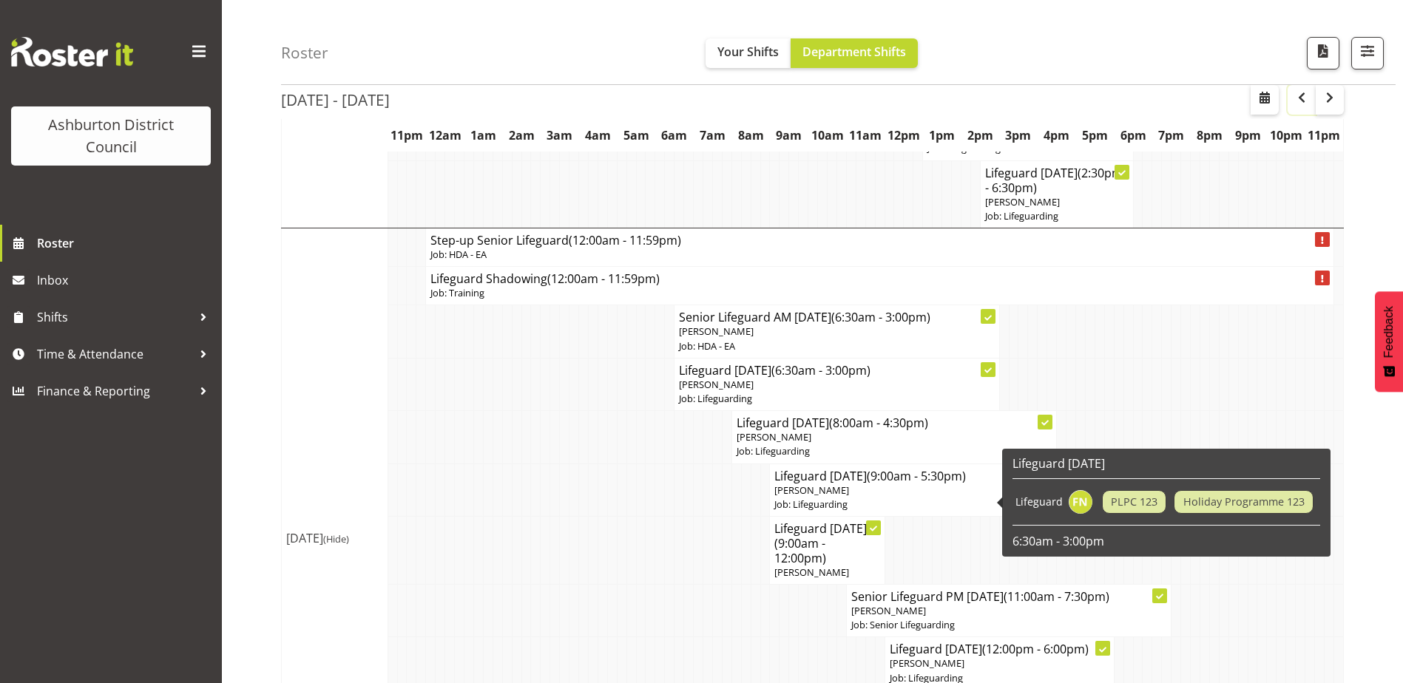
click at [1294, 101] on span "button" at bounding box center [1302, 98] width 18 height 18
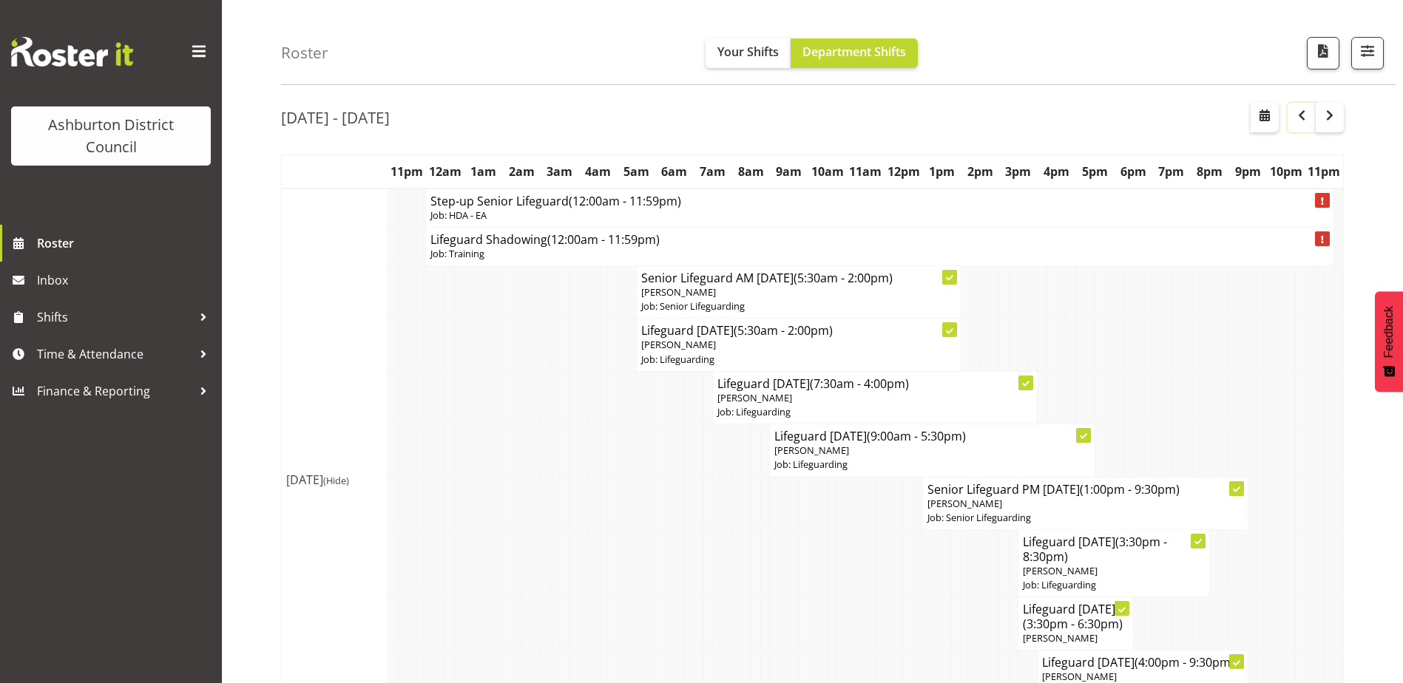
scroll to position [3646, 0]
